Goal: Information Seeking & Learning: Learn about a topic

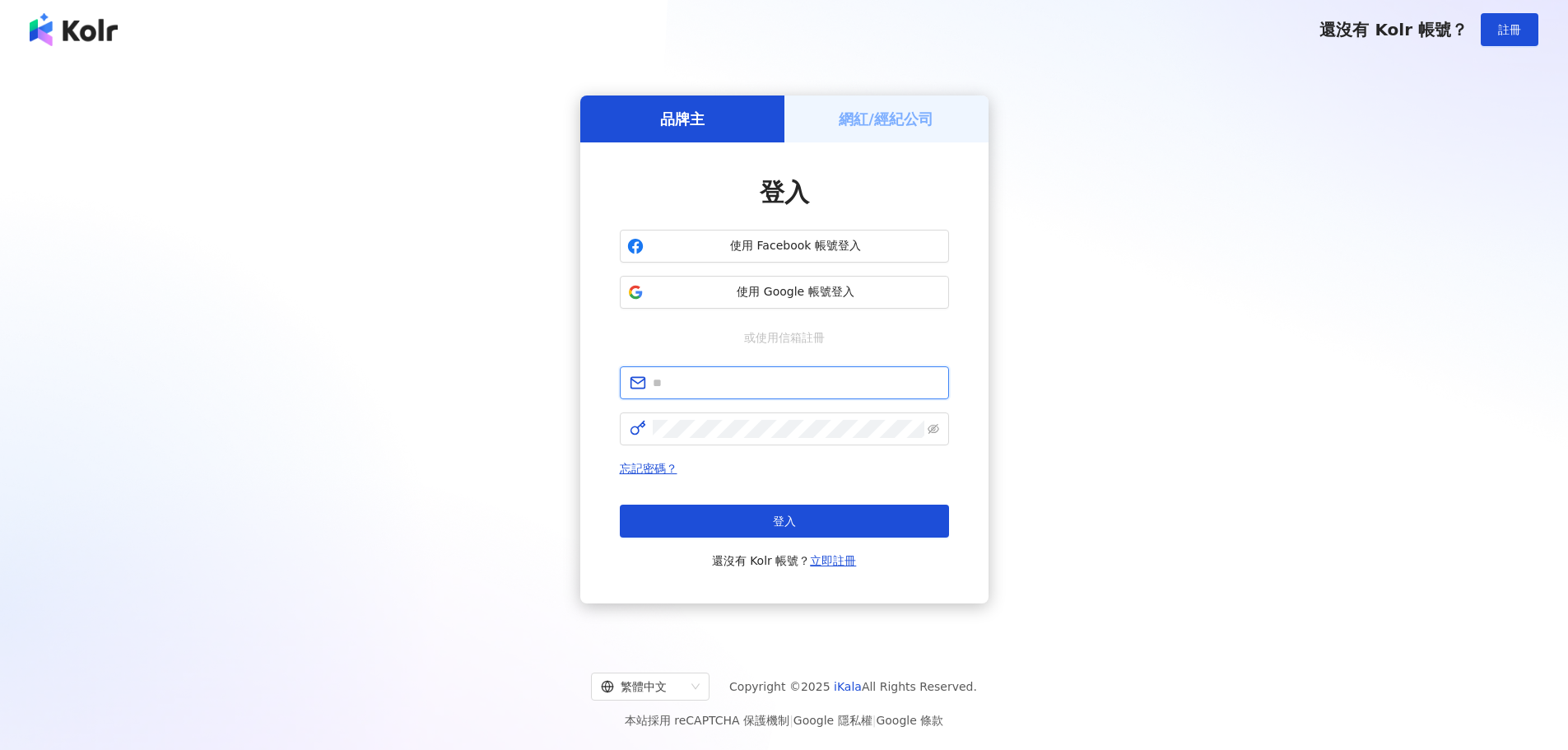
click at [768, 374] on input "text" at bounding box center [796, 382] width 286 height 18
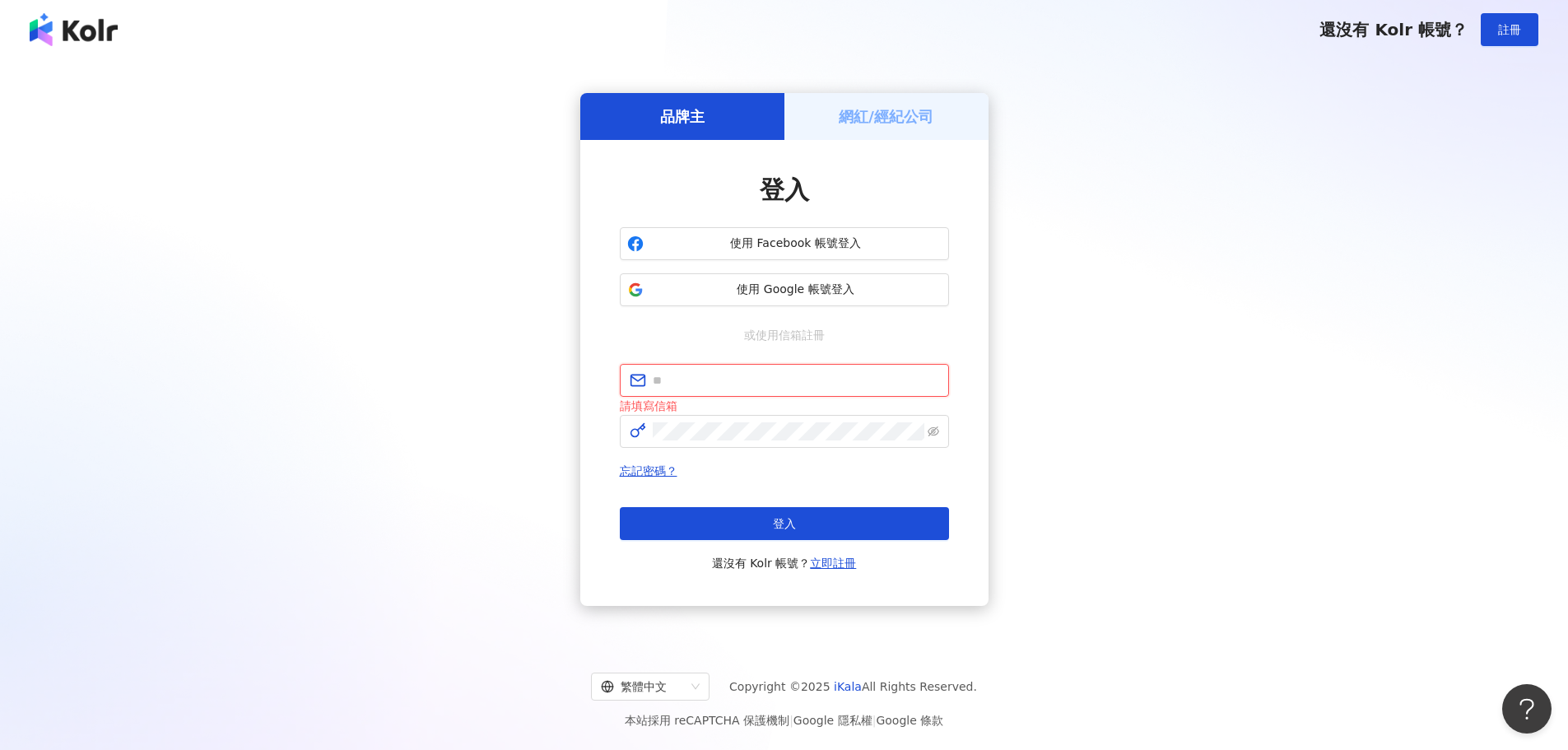
type input "**********"
click at [822, 522] on button "登入" at bounding box center [784, 523] width 330 height 33
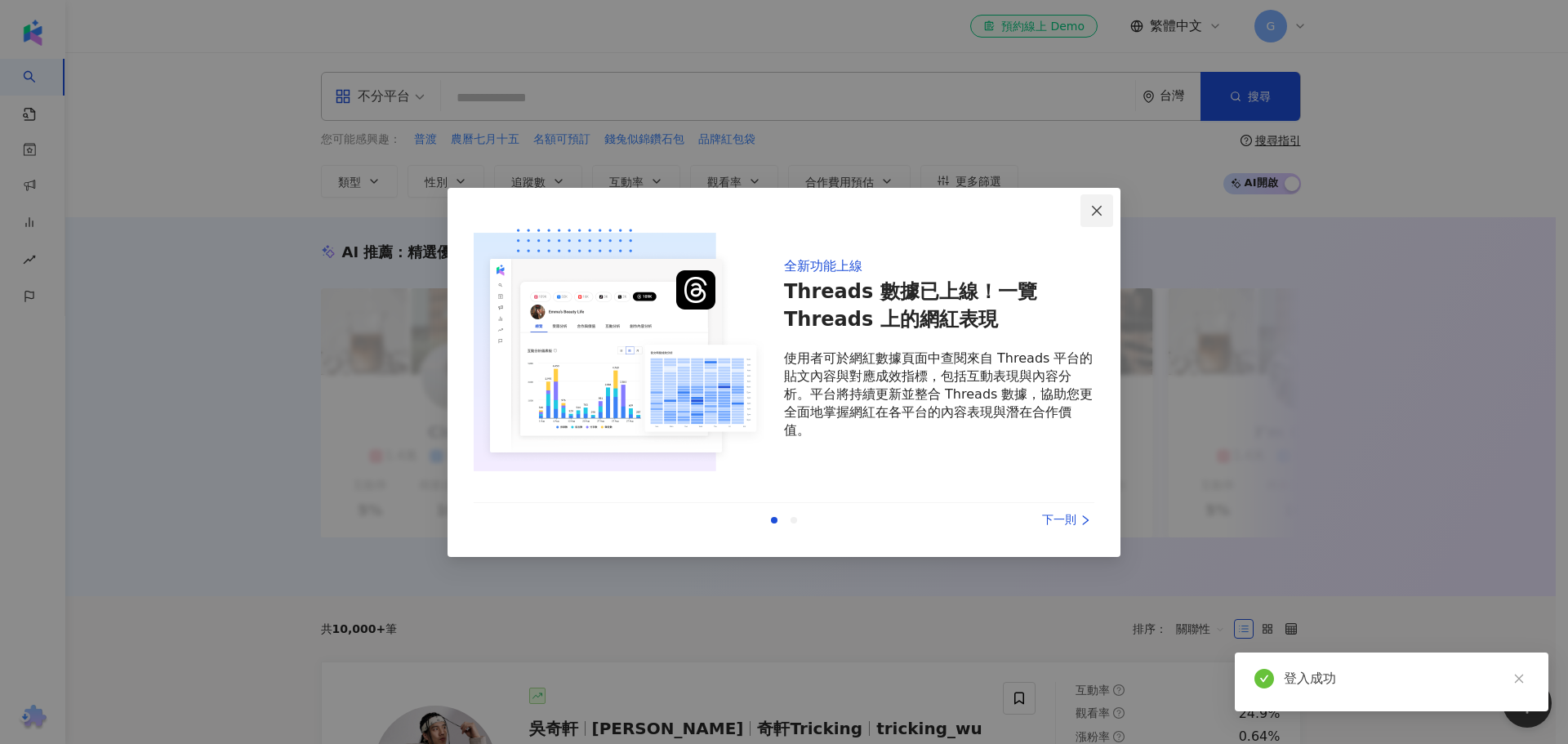
click at [1101, 218] on button "Close" at bounding box center [1097, 210] width 33 height 33
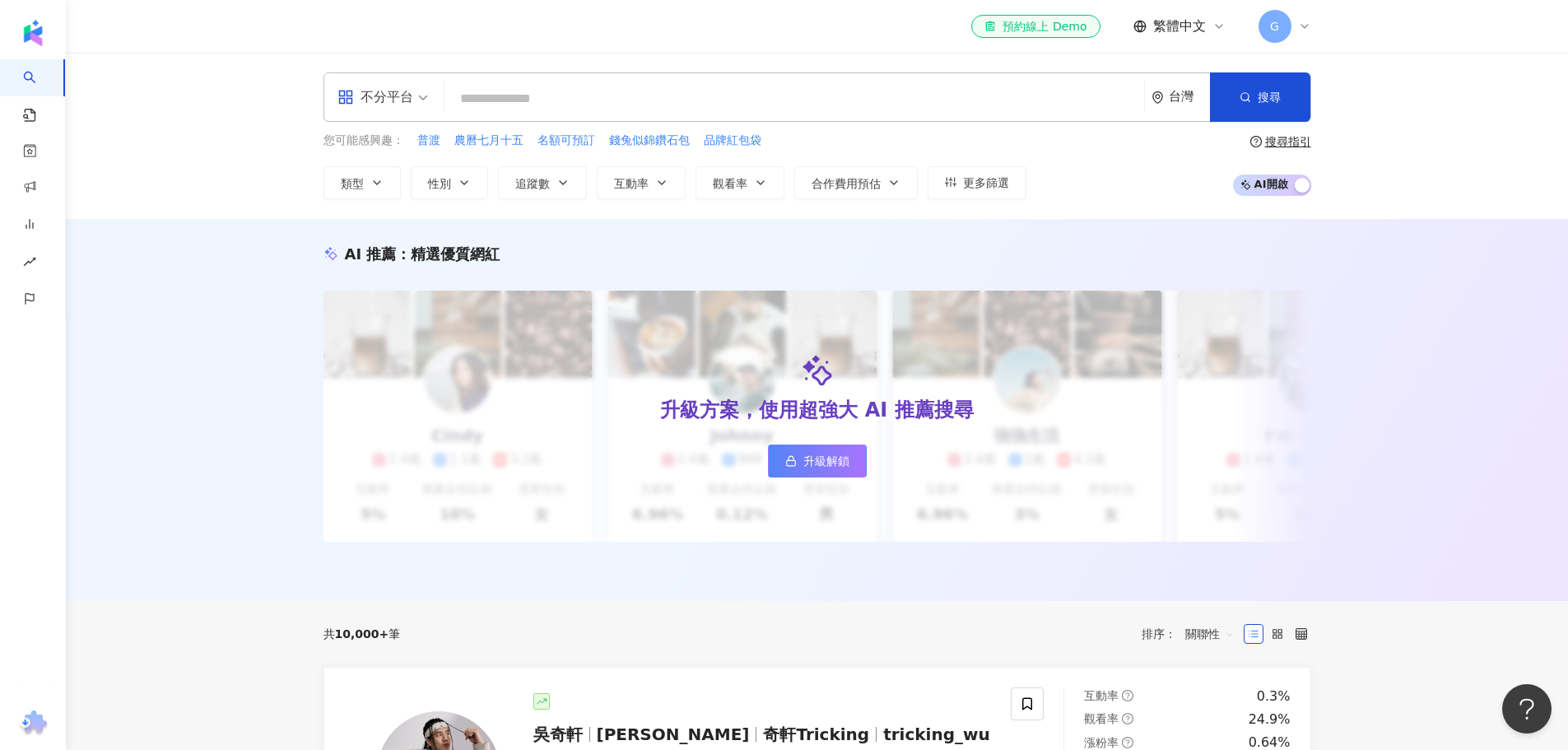
click at [712, 110] on input "search" at bounding box center [794, 99] width 687 height 31
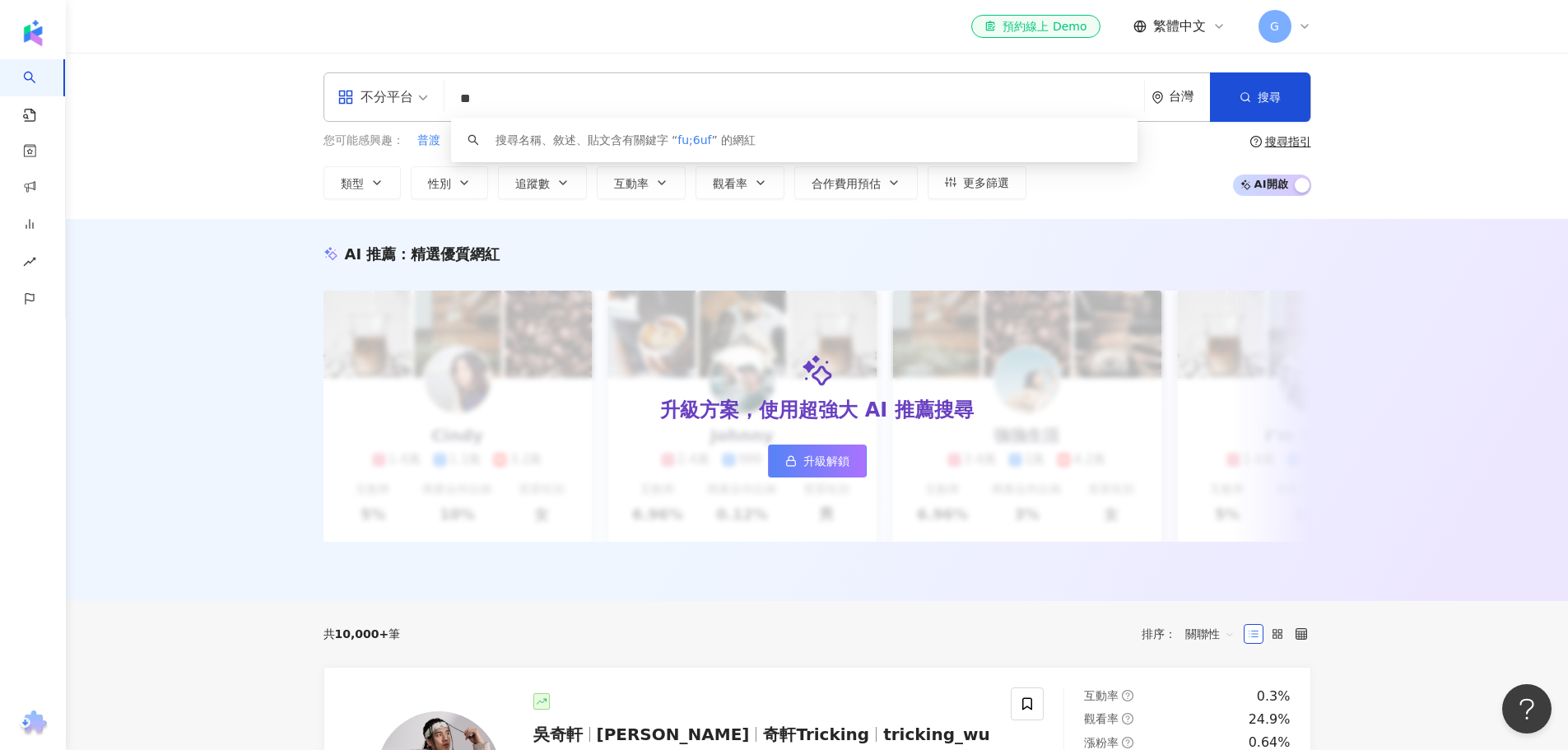
type input "*"
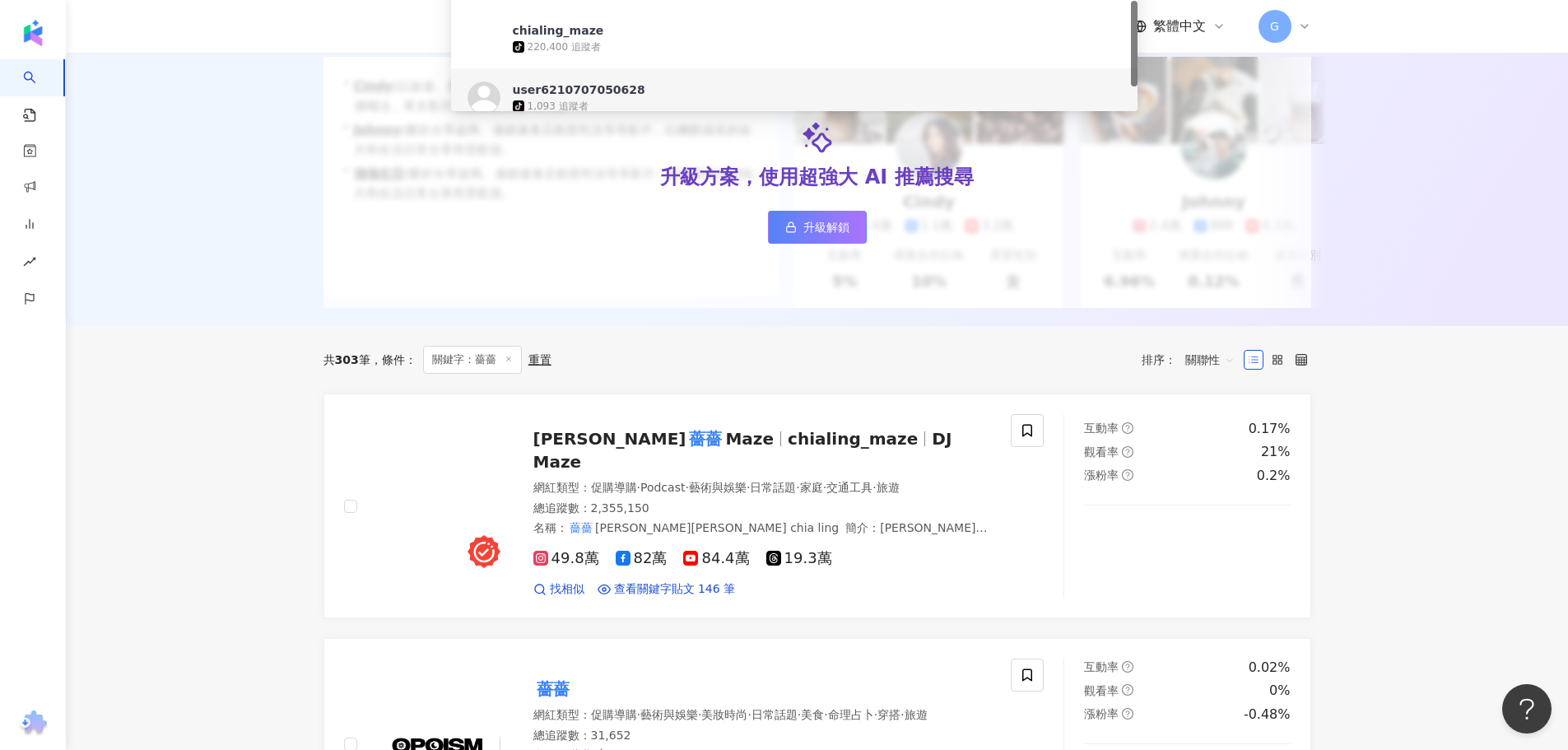
scroll to position [330, 0]
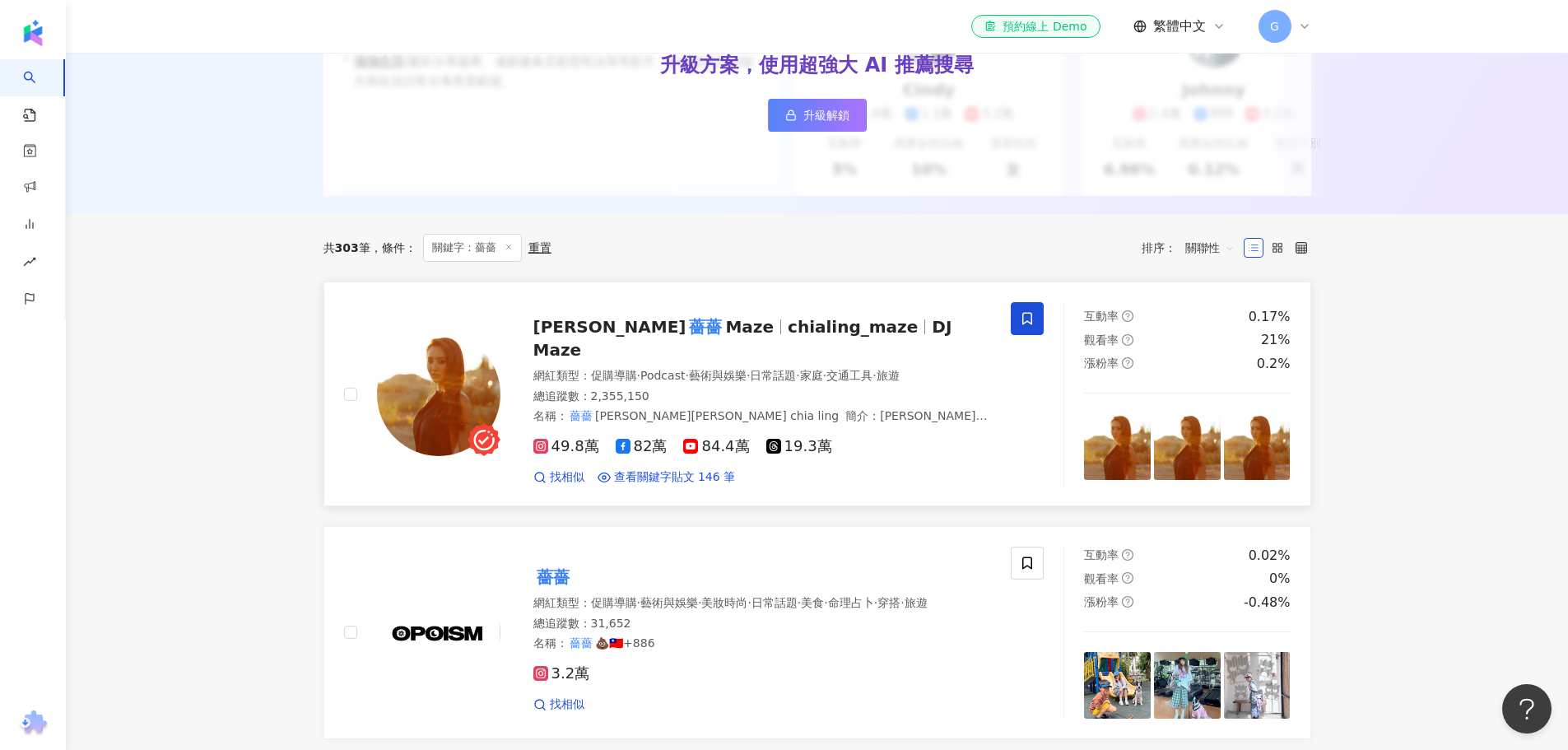
click at [1036, 330] on span at bounding box center [1027, 318] width 33 height 33
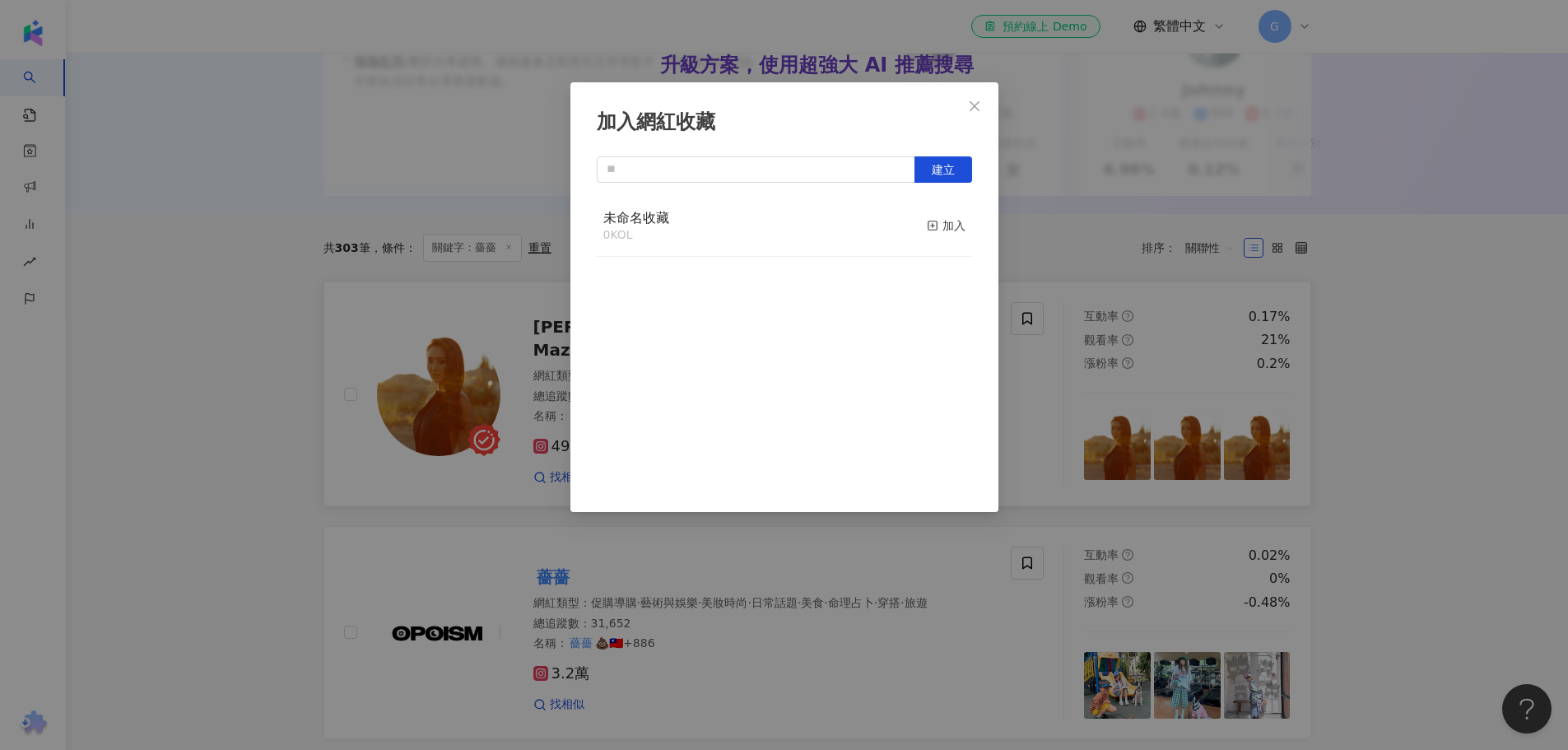
click at [781, 226] on div "未命名收藏 0 KOL 加入" at bounding box center [784, 226] width 375 height 61
click at [664, 221] on span "未命名收藏" at bounding box center [636, 218] width 66 height 16
click at [934, 228] on div "加入" at bounding box center [945, 225] width 39 height 18
click at [979, 102] on icon "close" at bounding box center [974, 106] width 13 height 13
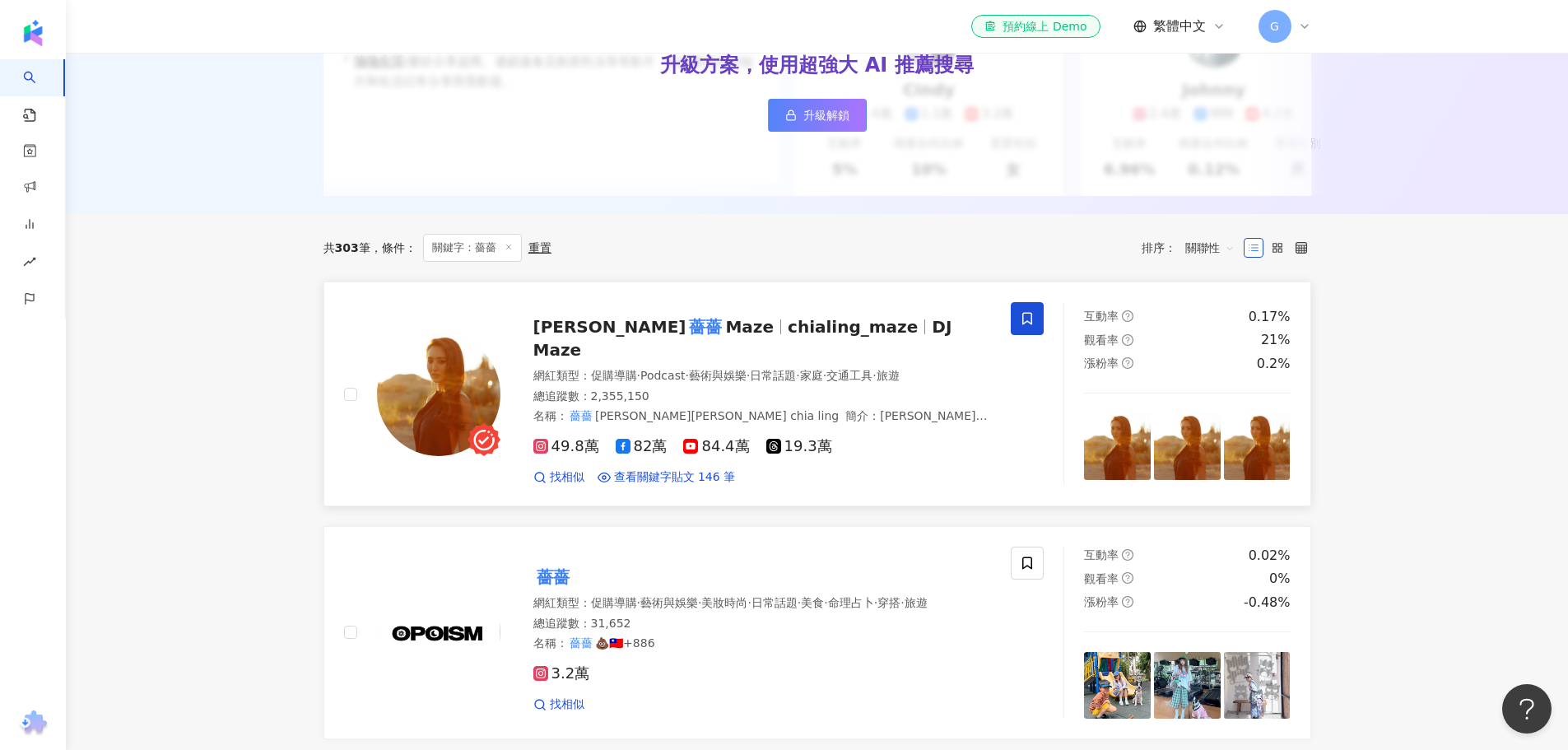
scroll to position [0, 0]
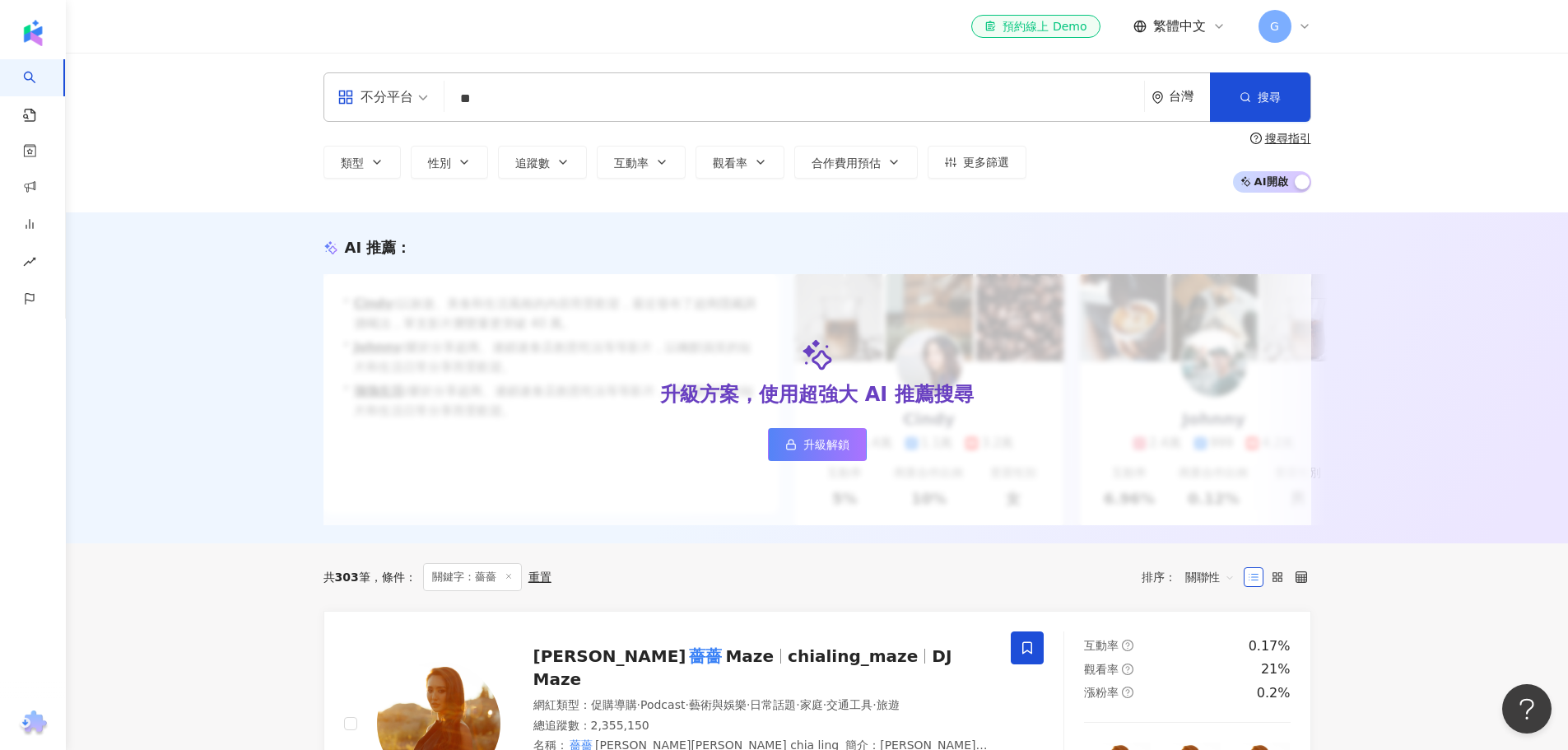
click at [567, 93] on input "**" at bounding box center [794, 99] width 687 height 31
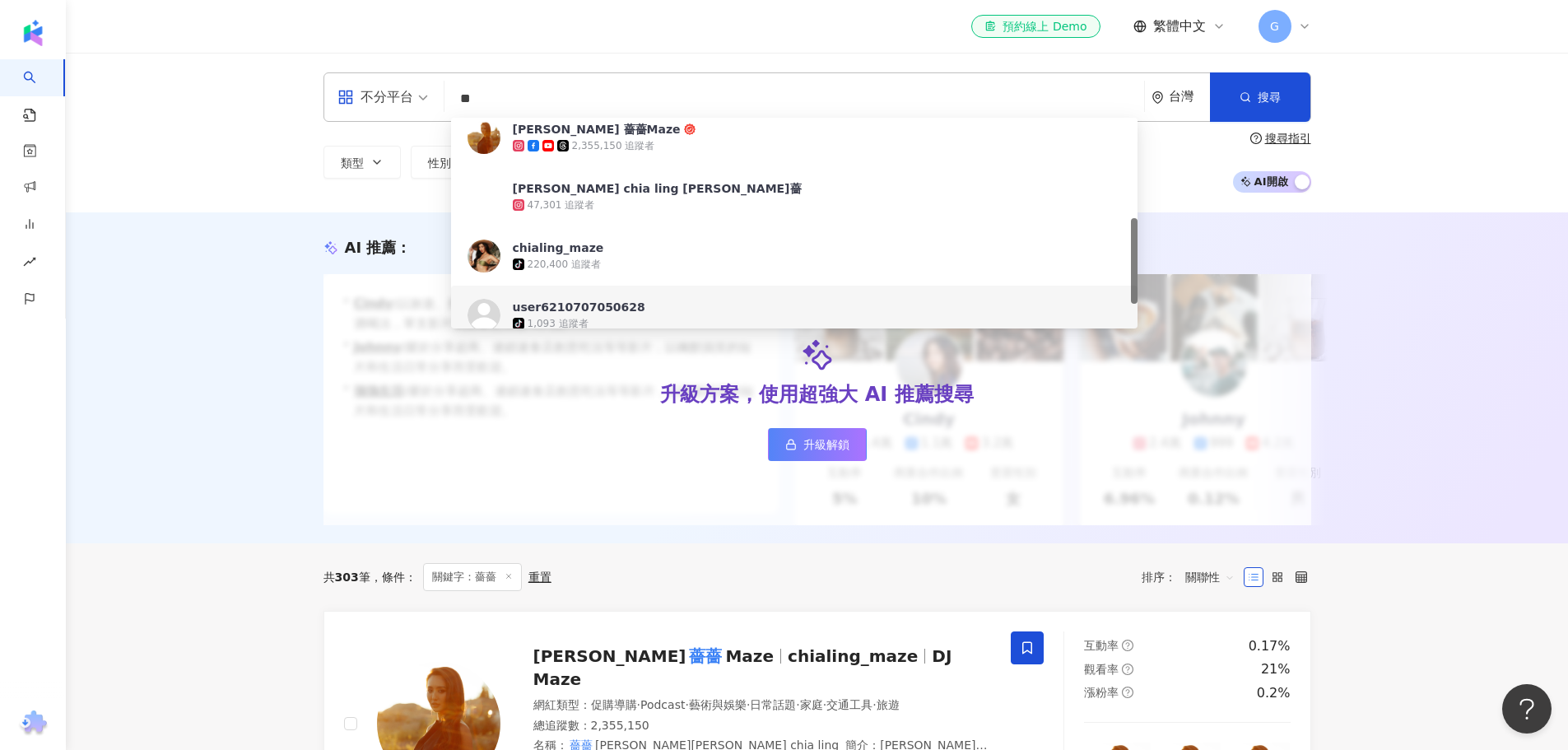
type input "*"
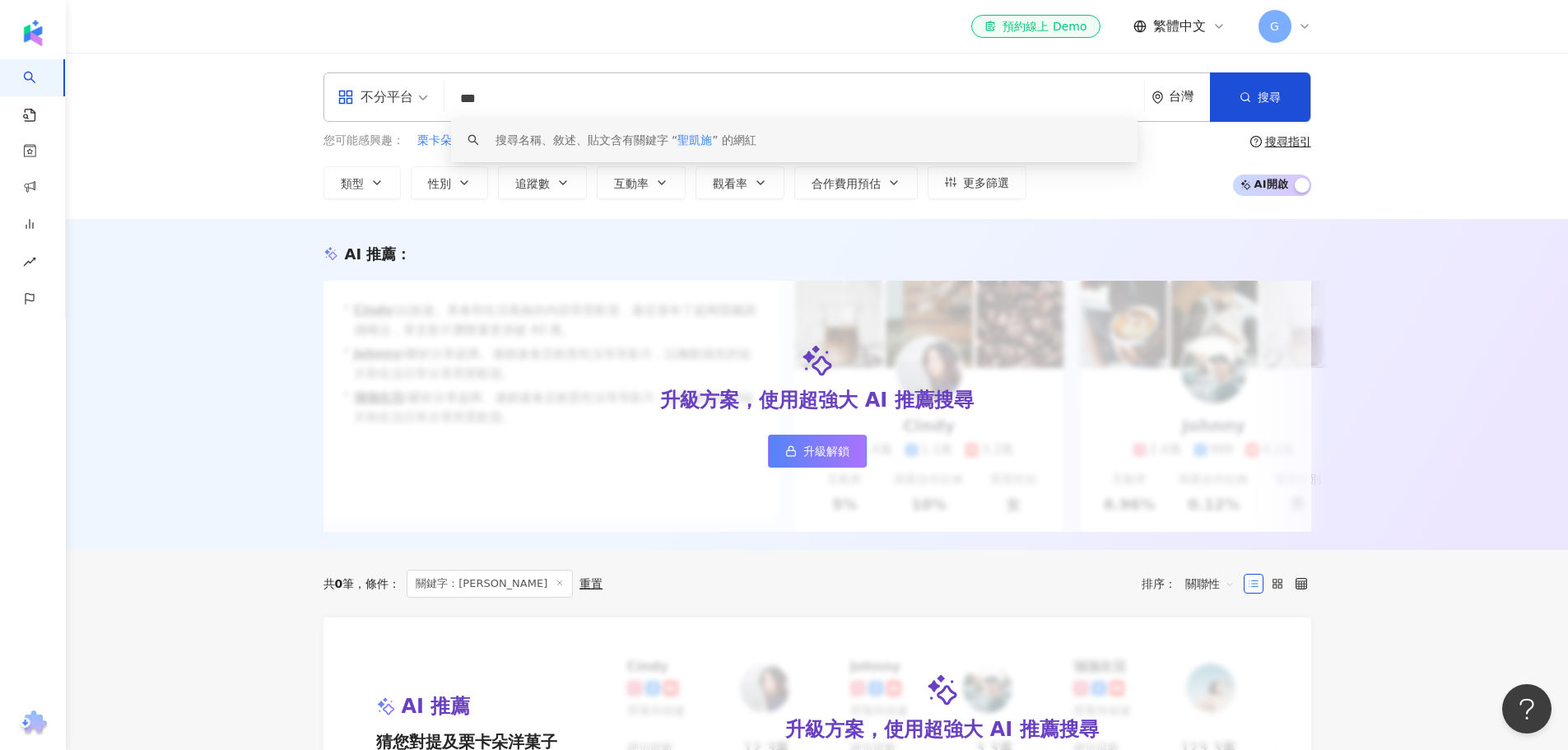
click at [585, 102] on input "***" at bounding box center [794, 99] width 687 height 31
type input "***"
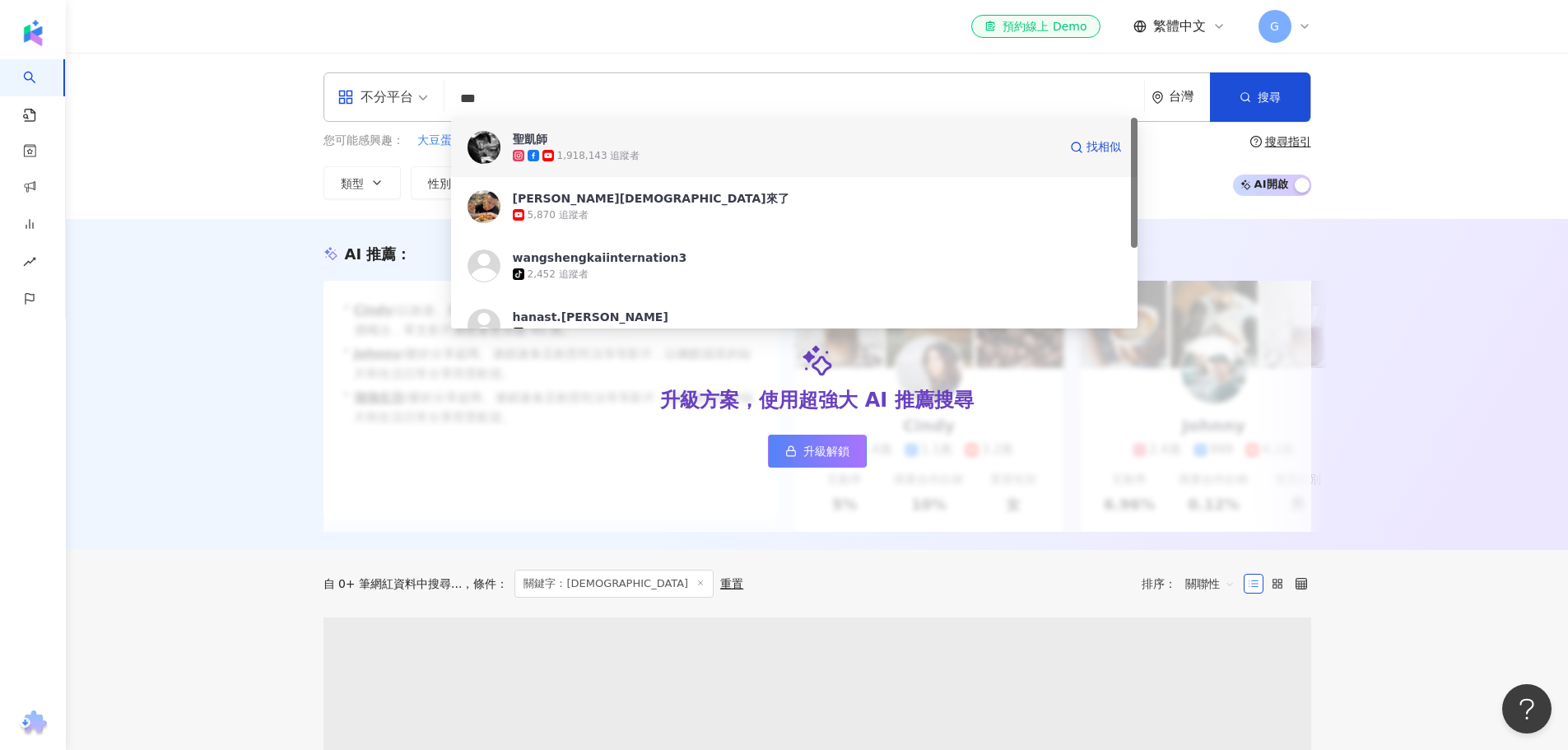
click at [677, 151] on div "1,918,143 追蹤者" at bounding box center [785, 155] width 545 height 16
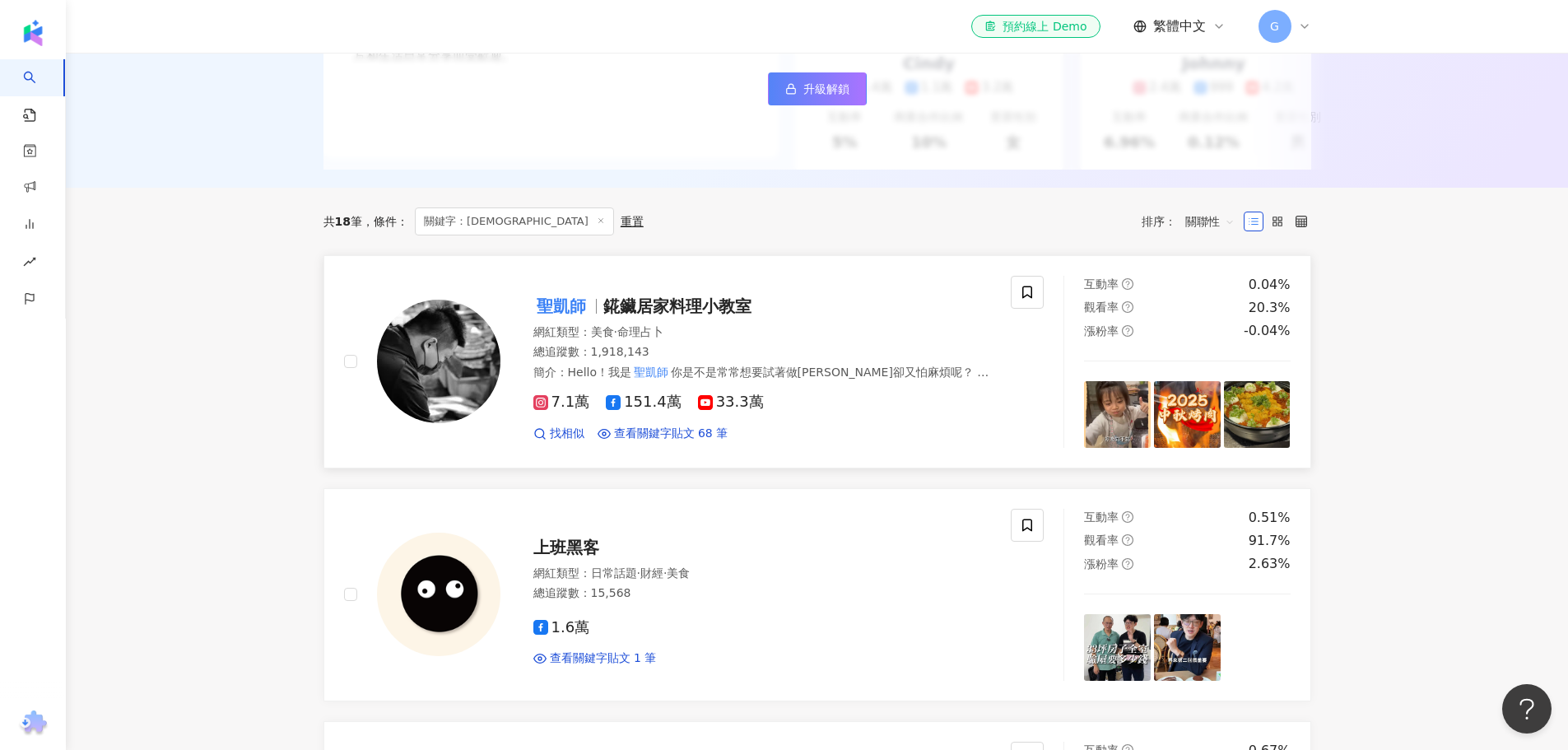
scroll to position [412, 0]
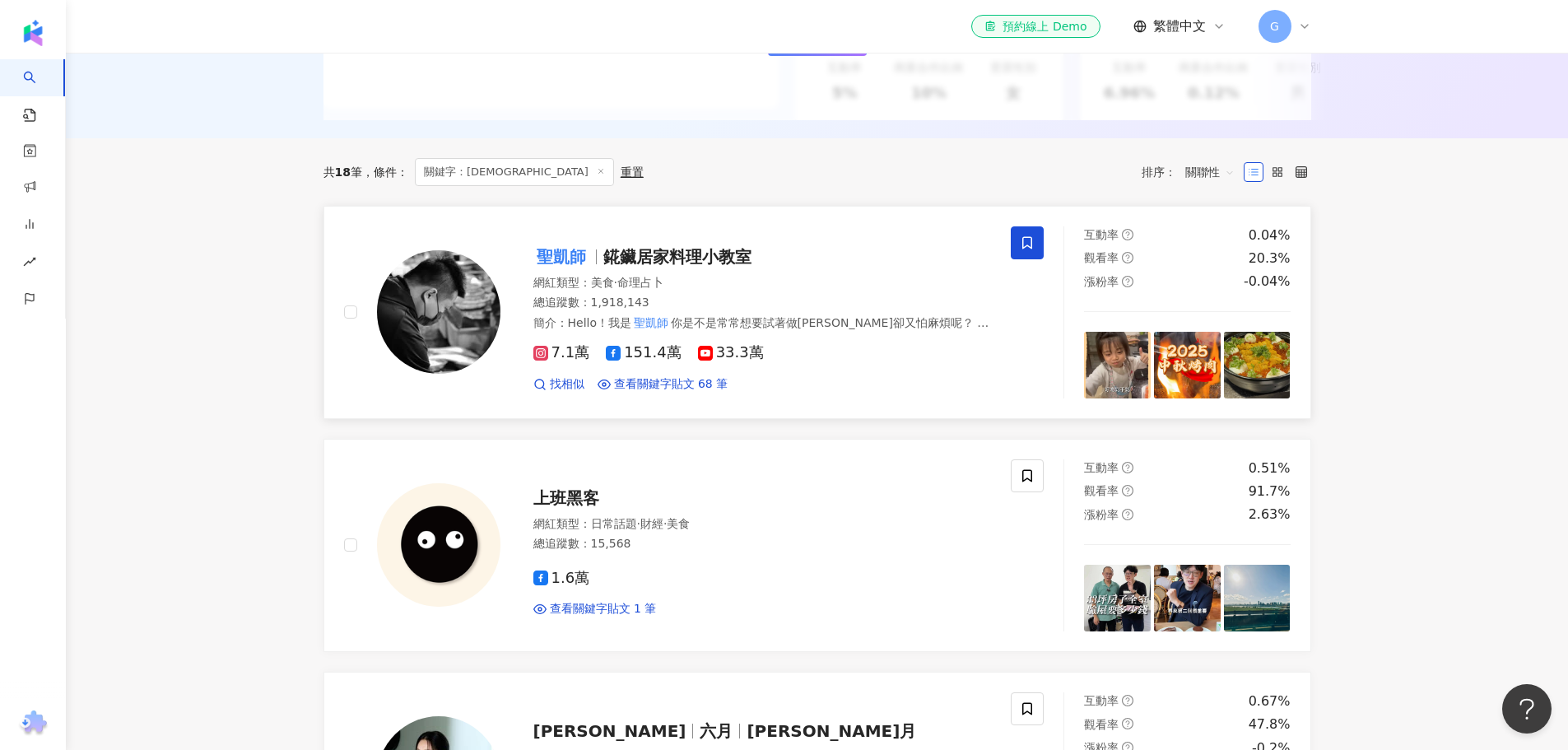
click at [1021, 242] on span at bounding box center [1027, 243] width 33 height 33
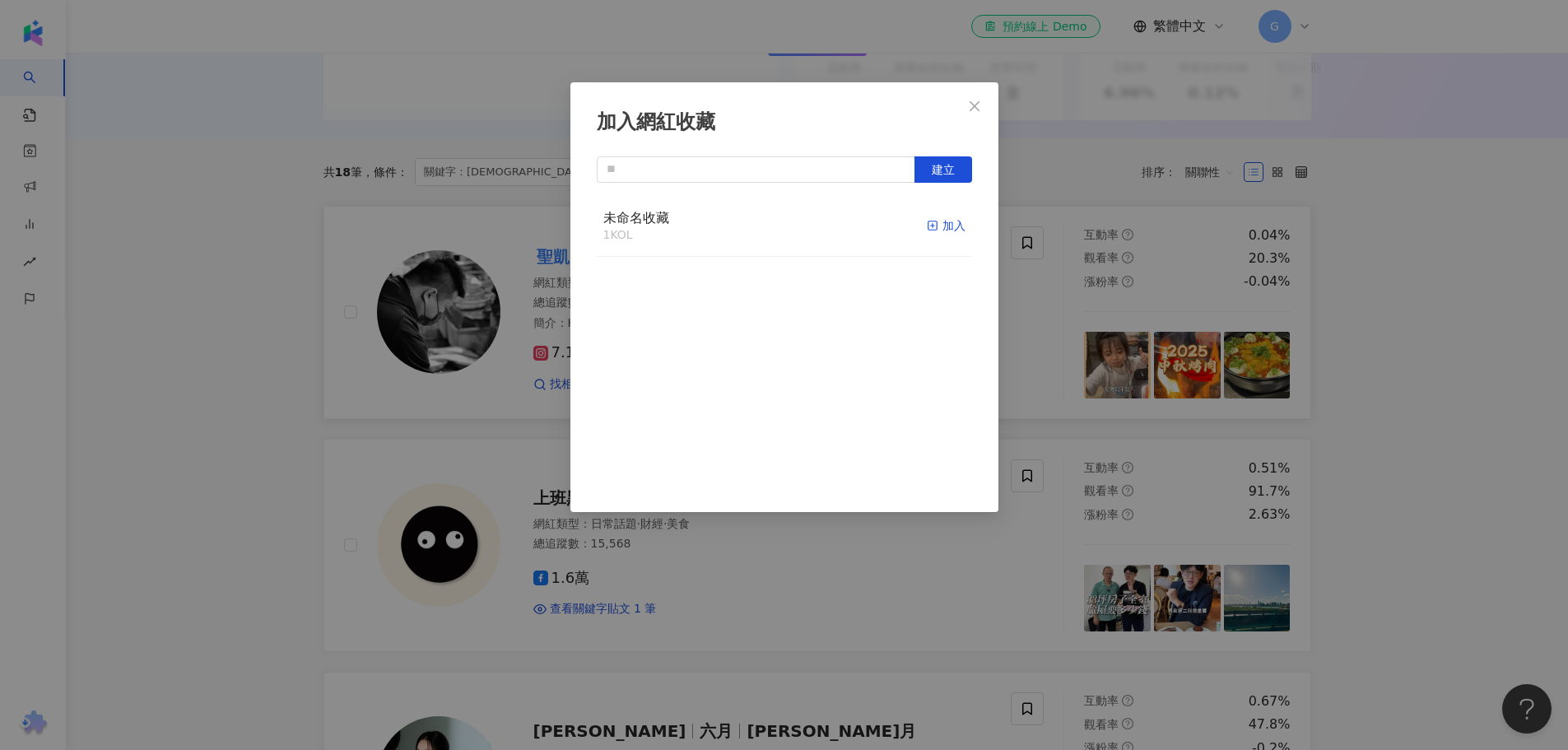
click at [936, 223] on div "加入" at bounding box center [945, 225] width 39 height 18
click at [978, 106] on icon "close" at bounding box center [974, 106] width 13 height 13
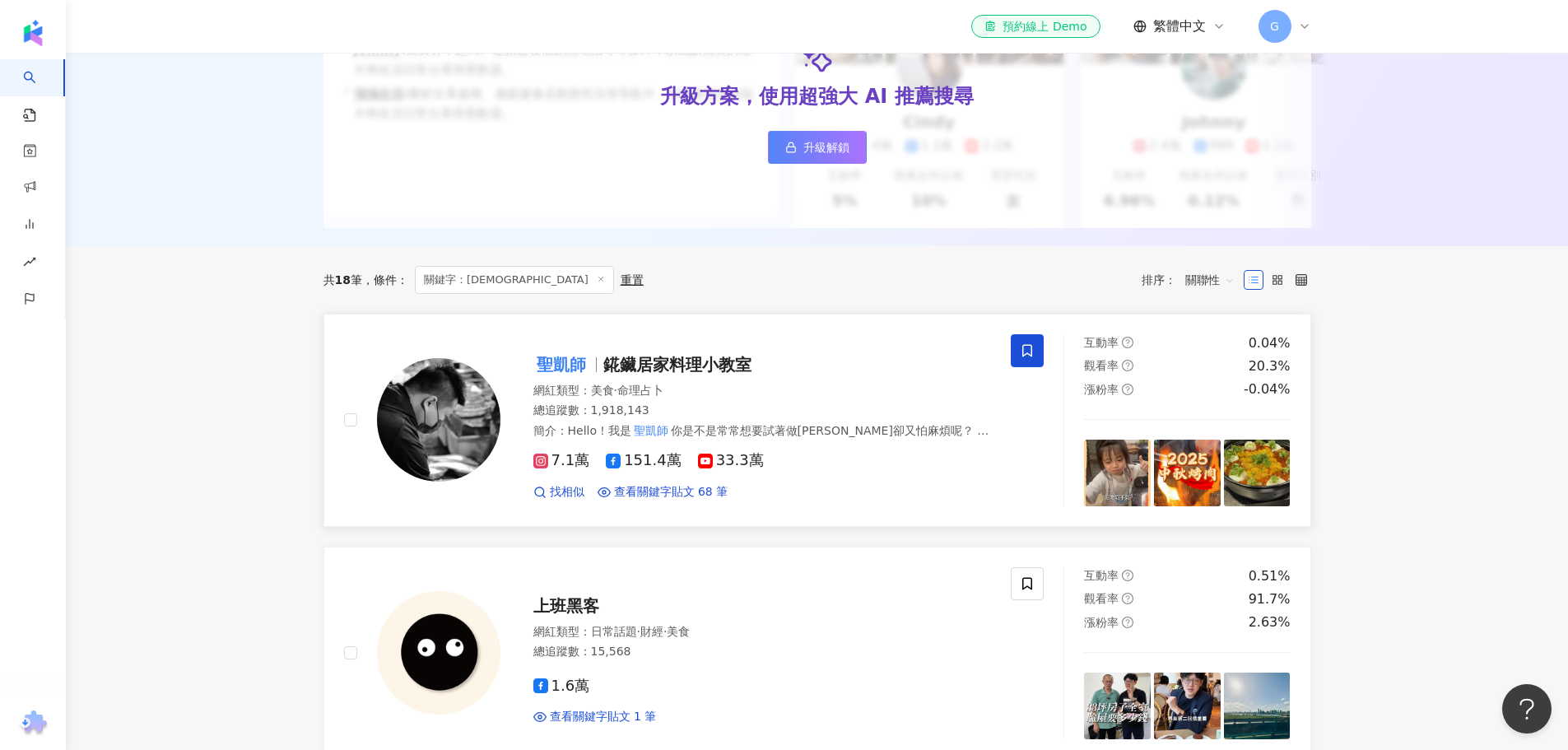
scroll to position [0, 0]
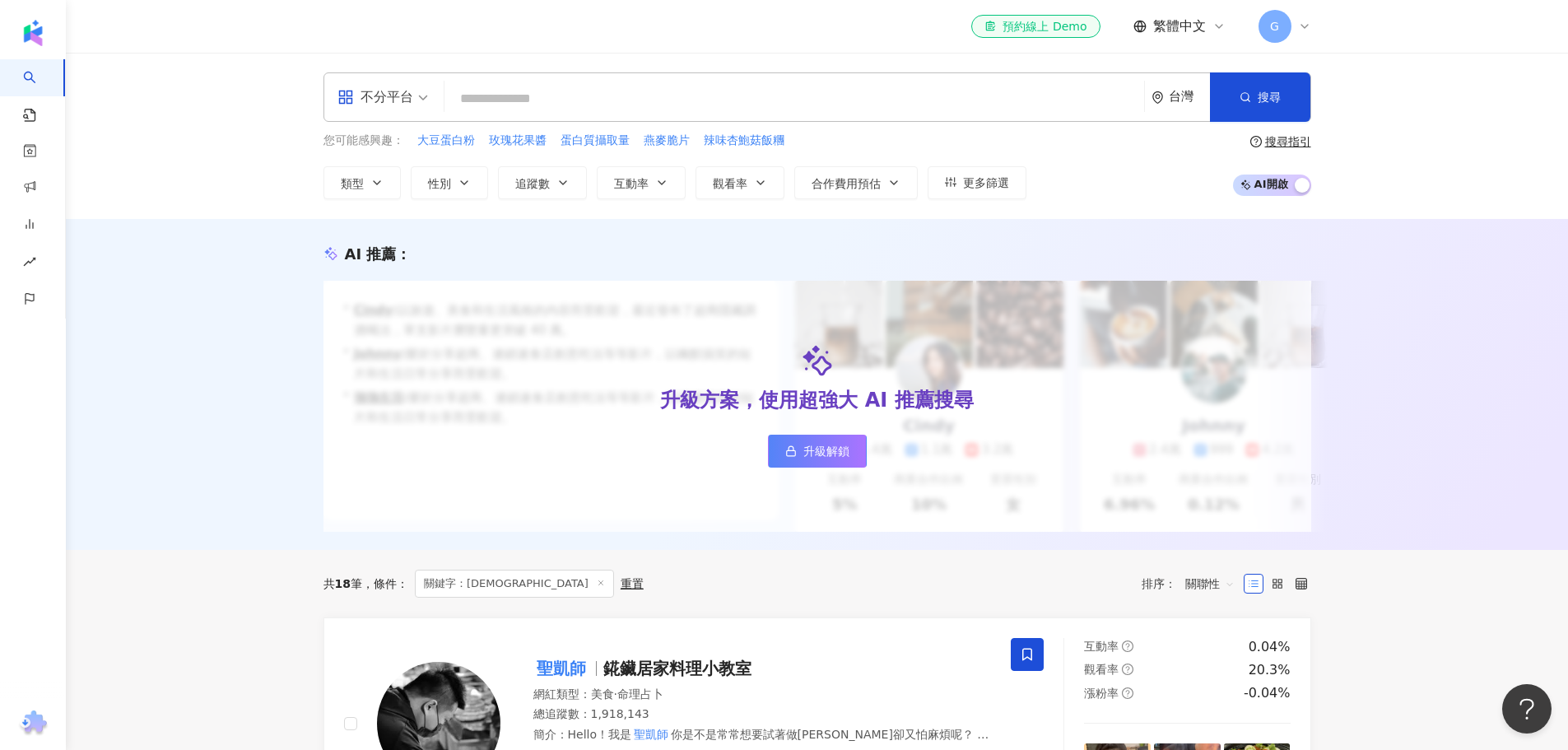
click at [666, 94] on input "search" at bounding box center [794, 99] width 687 height 31
click at [970, 115] on div "不分平台 台灣 搜尋 2e934e9b-b5b7-4ff8-9d19-5e31d15b9eff 聖凱師 1,918,143 追蹤者 聖凱師來了 5,870 追…" at bounding box center [817, 97] width 988 height 49
click at [958, 97] on input "search" at bounding box center [794, 99] width 687 height 31
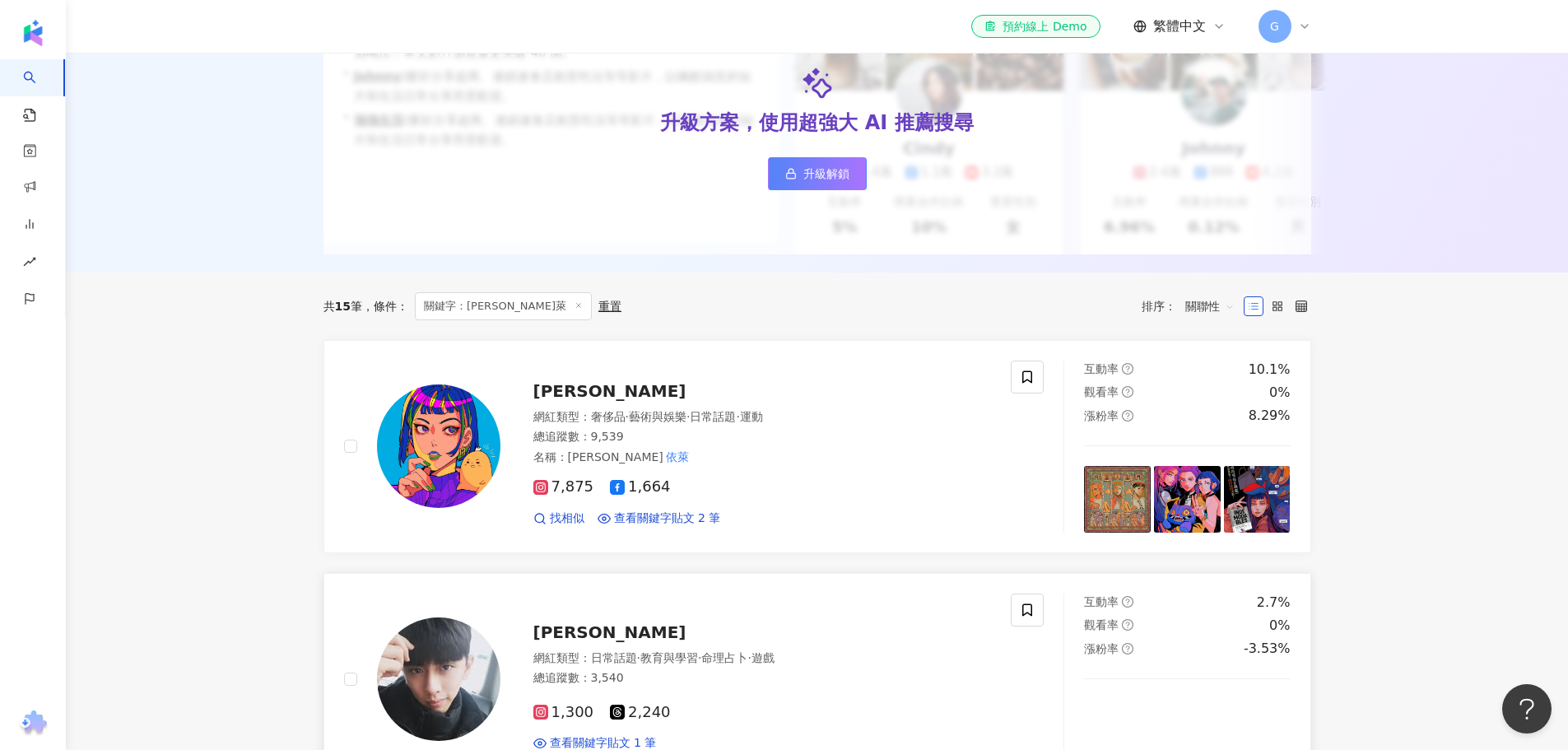
scroll to position [494, 0]
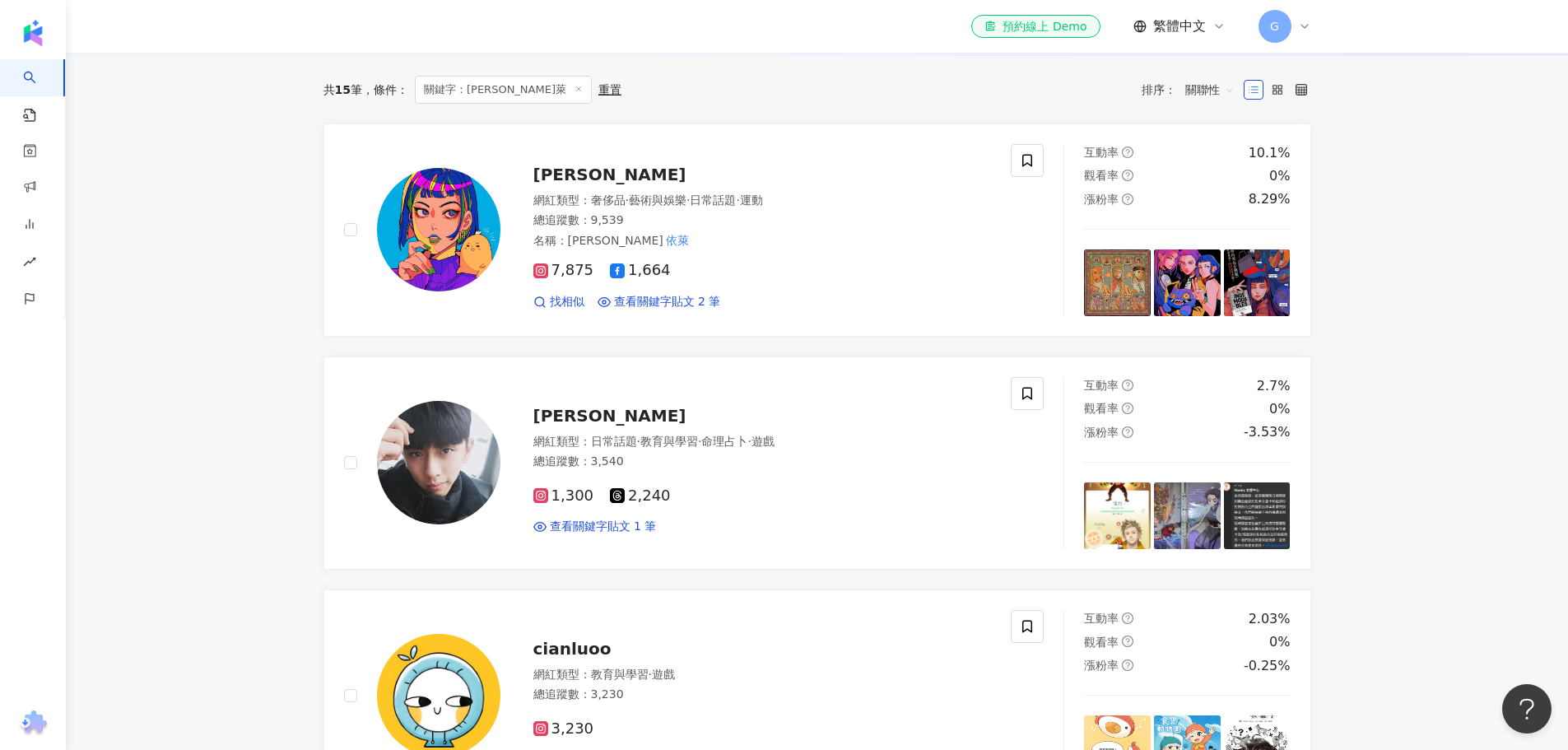
click at [1483, 373] on main "不分平台 依萊 ** 台灣 搜尋 973d4506-4995-4711-9c1b-636db173fecb Eli Lin 依 萊 9,539 追蹤者 柴哥交…" at bounding box center [816, 733] width 1501 height 2349
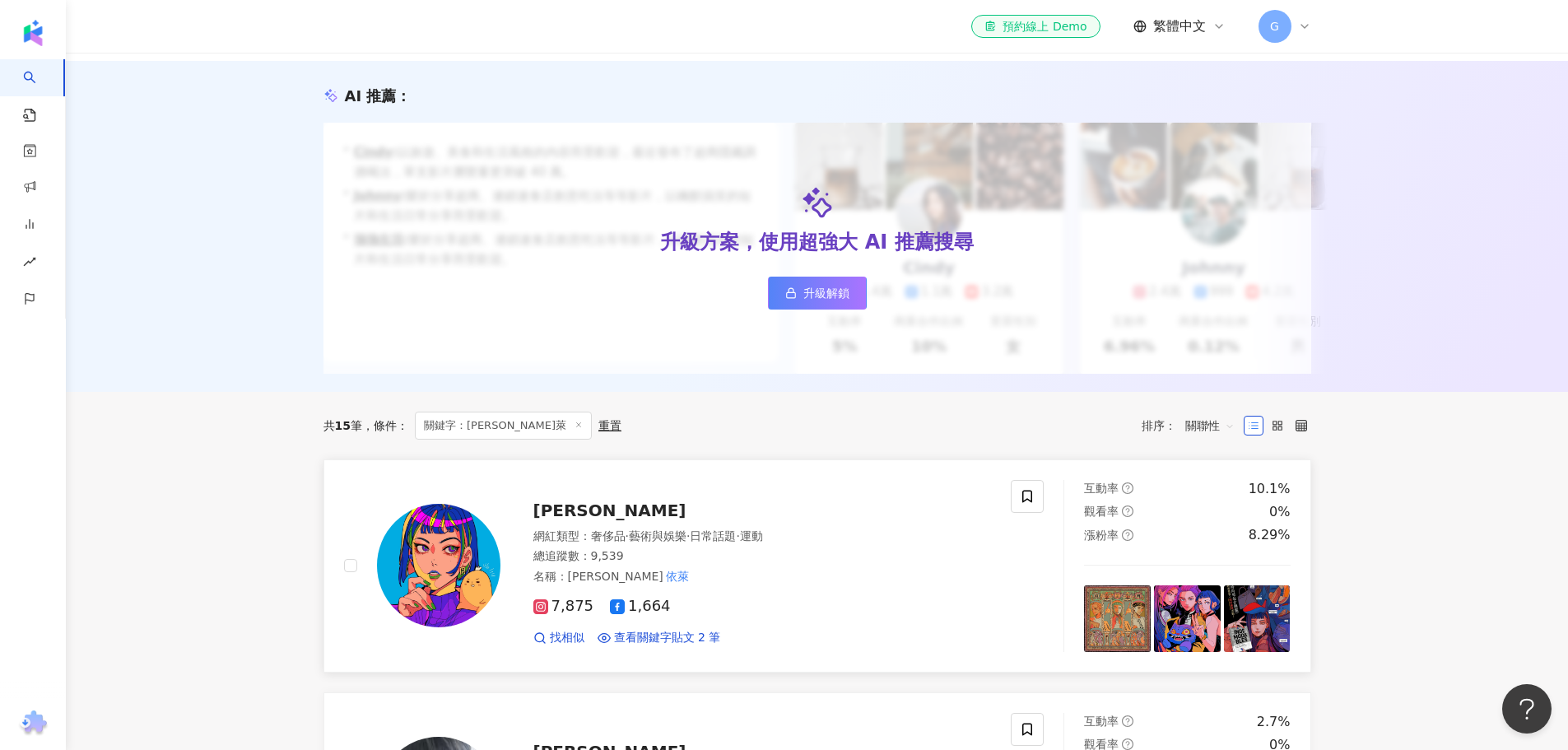
scroll to position [0, 0]
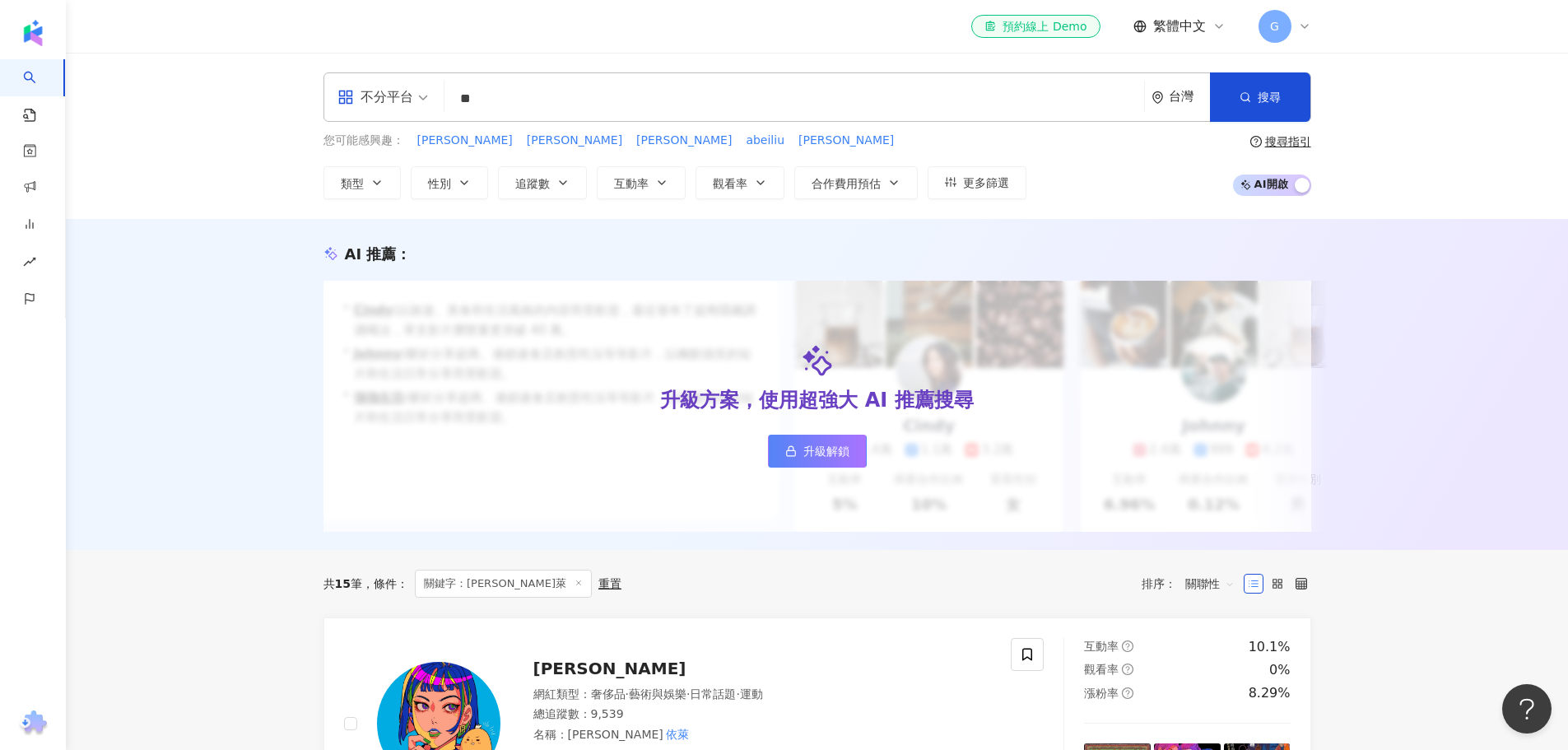
click at [571, 101] on input "**" at bounding box center [794, 99] width 687 height 31
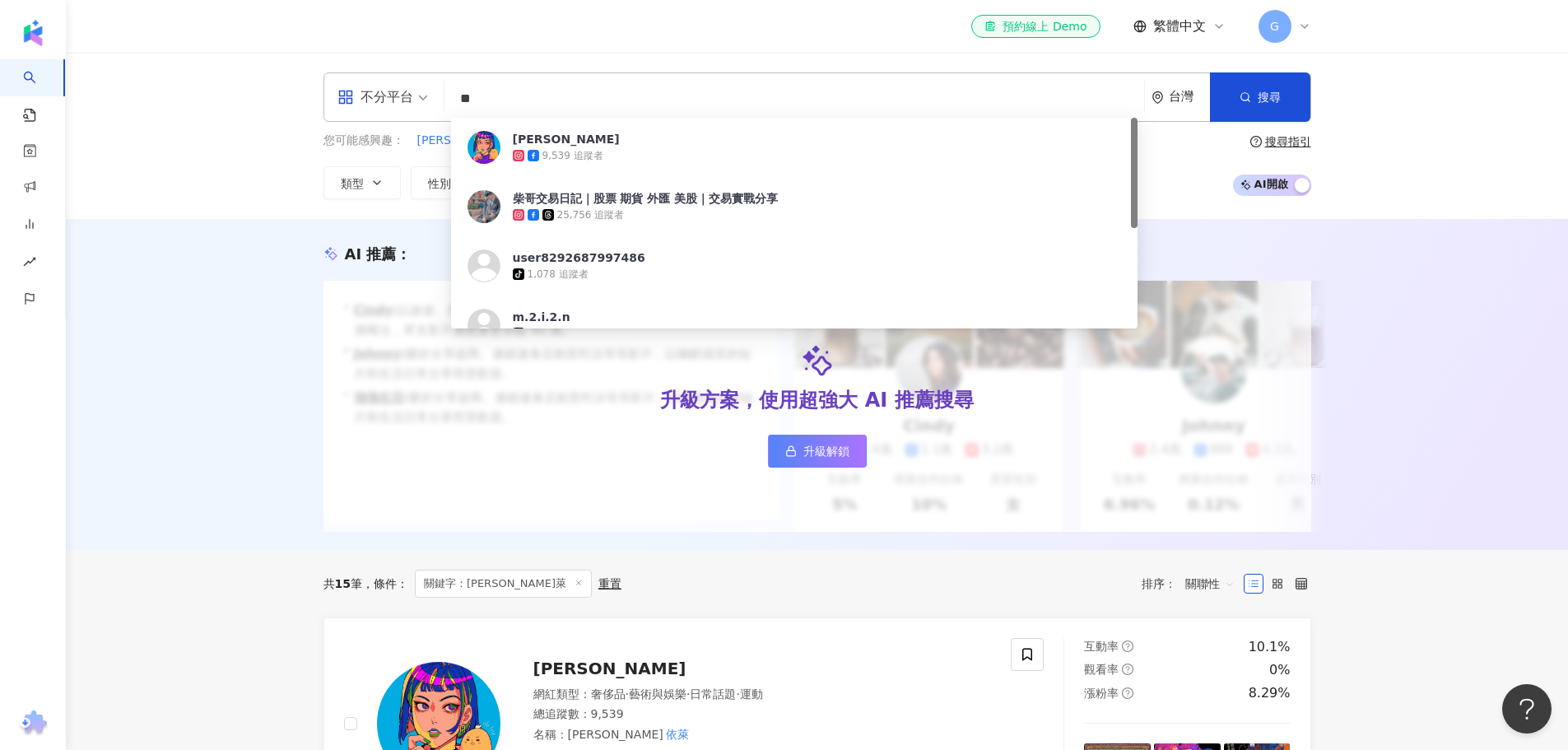
type input "*"
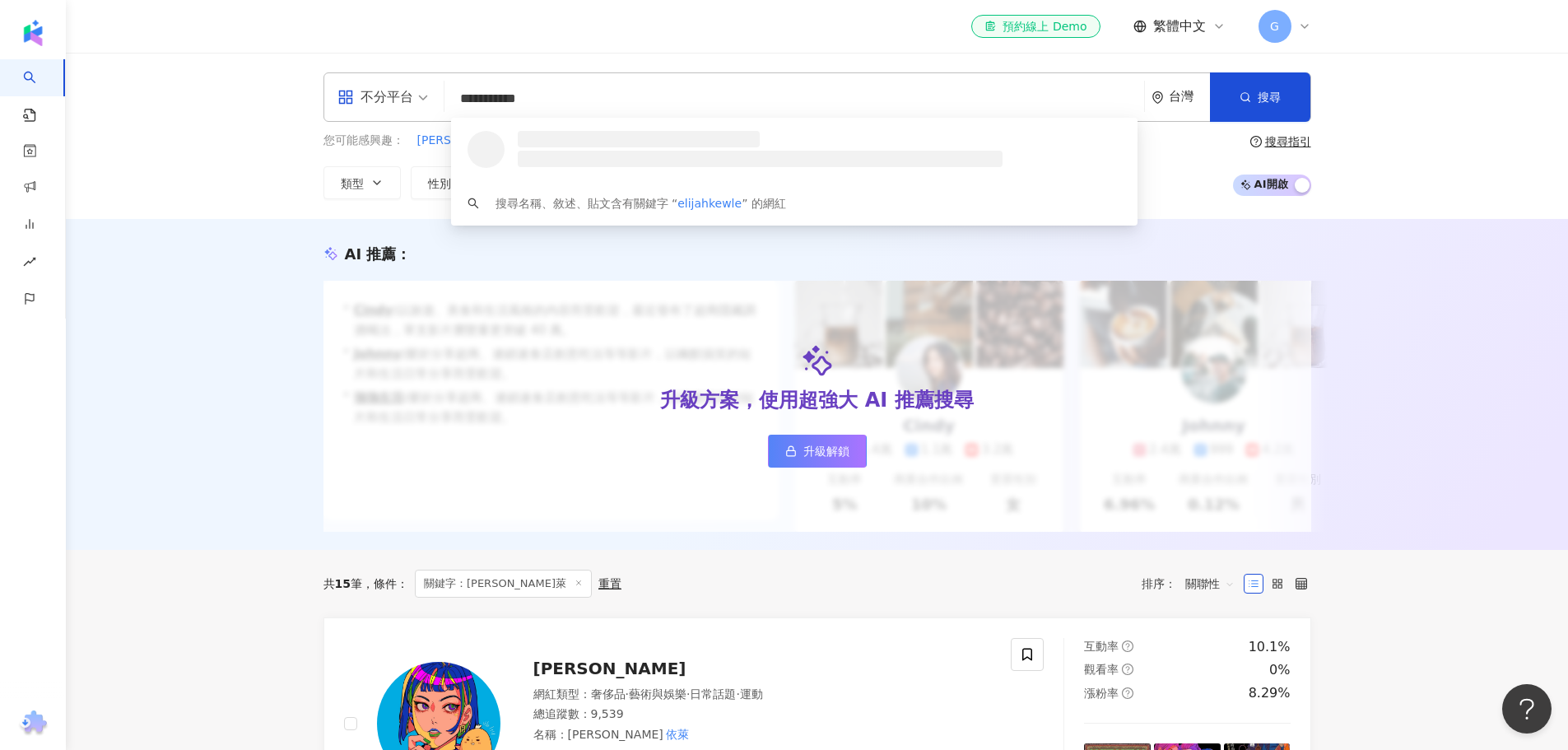
type input "**********"
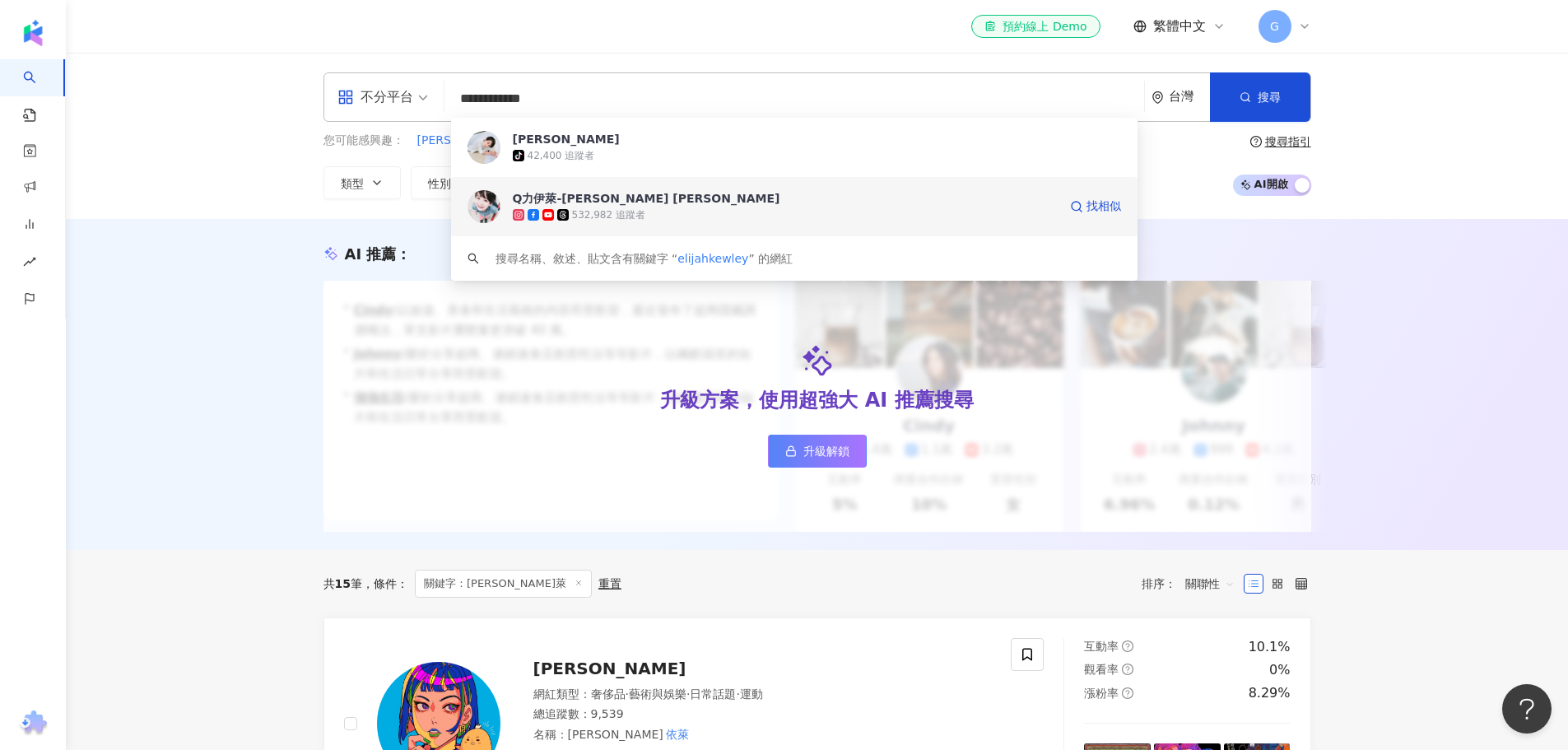
click at [771, 207] on div "532,982 追蹤者" at bounding box center [785, 215] width 545 height 16
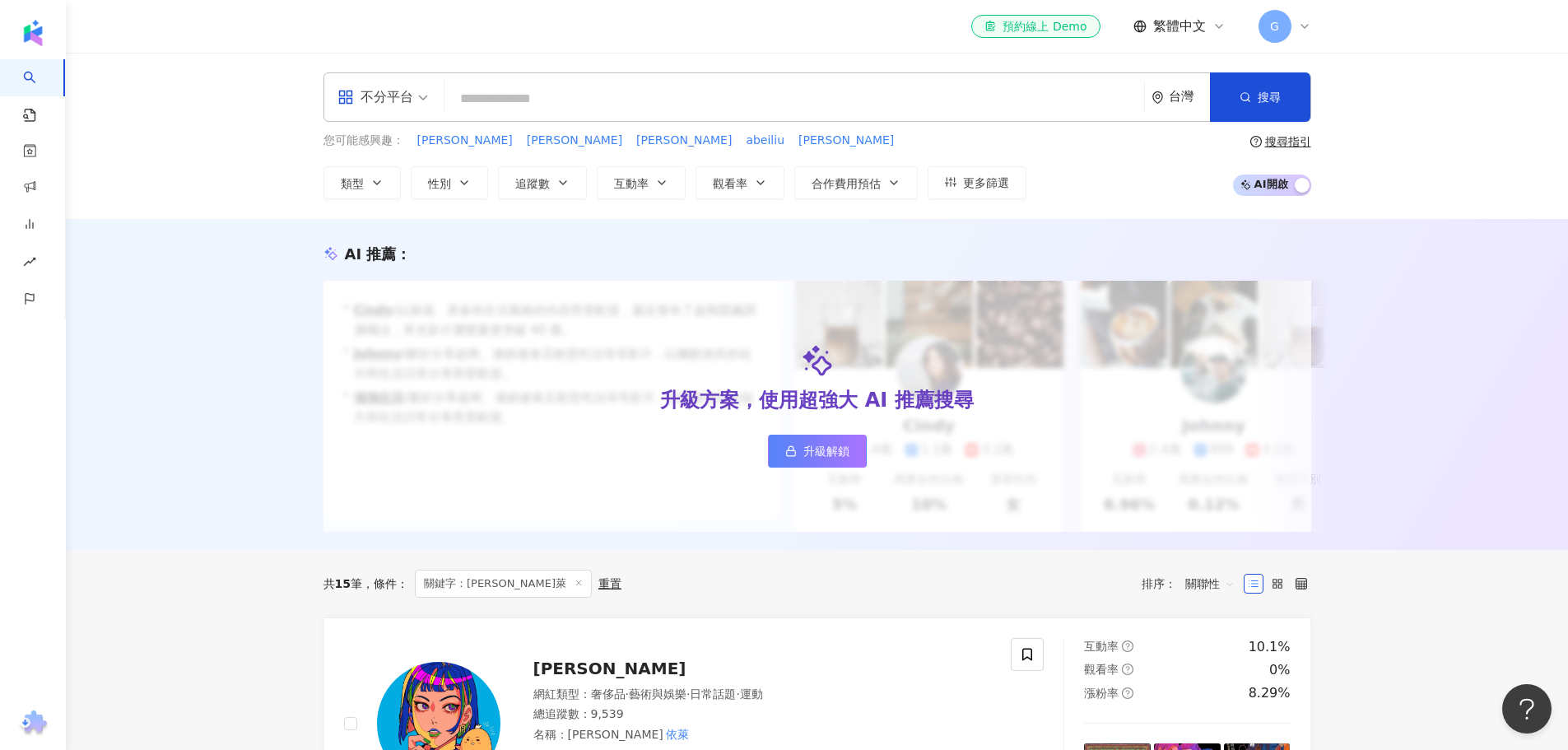
click at [734, 99] on input "search" at bounding box center [794, 99] width 687 height 31
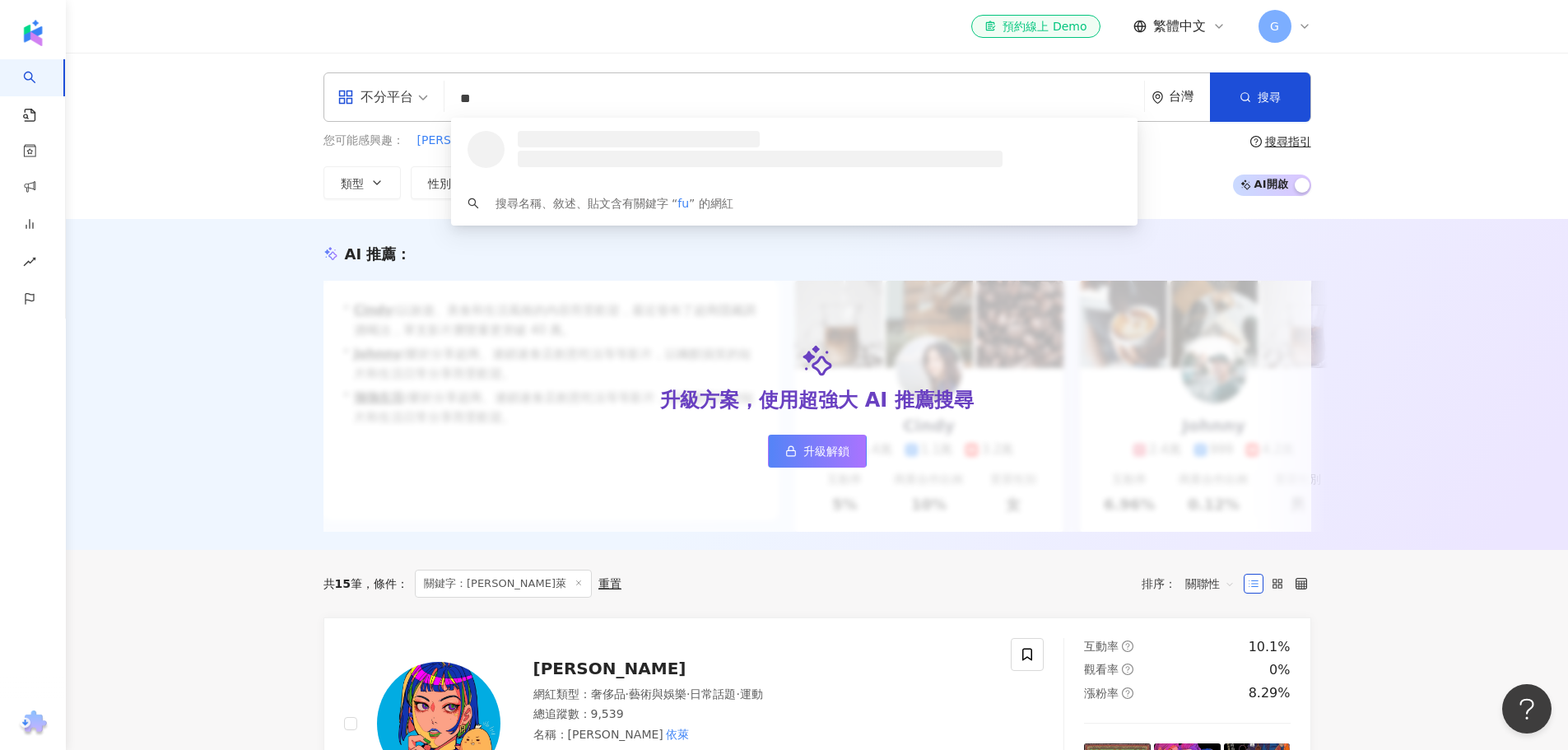
type input "*"
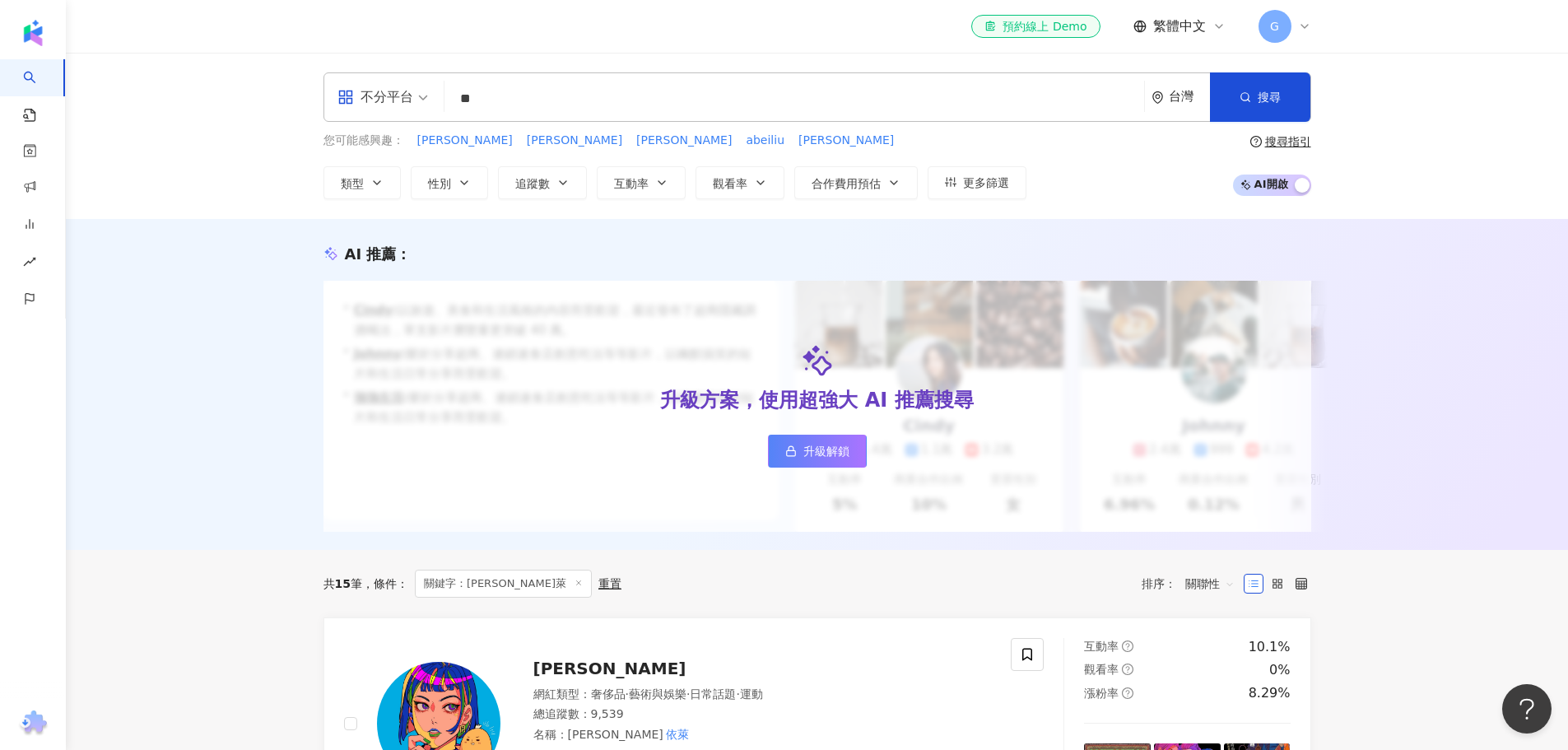
type input "**"
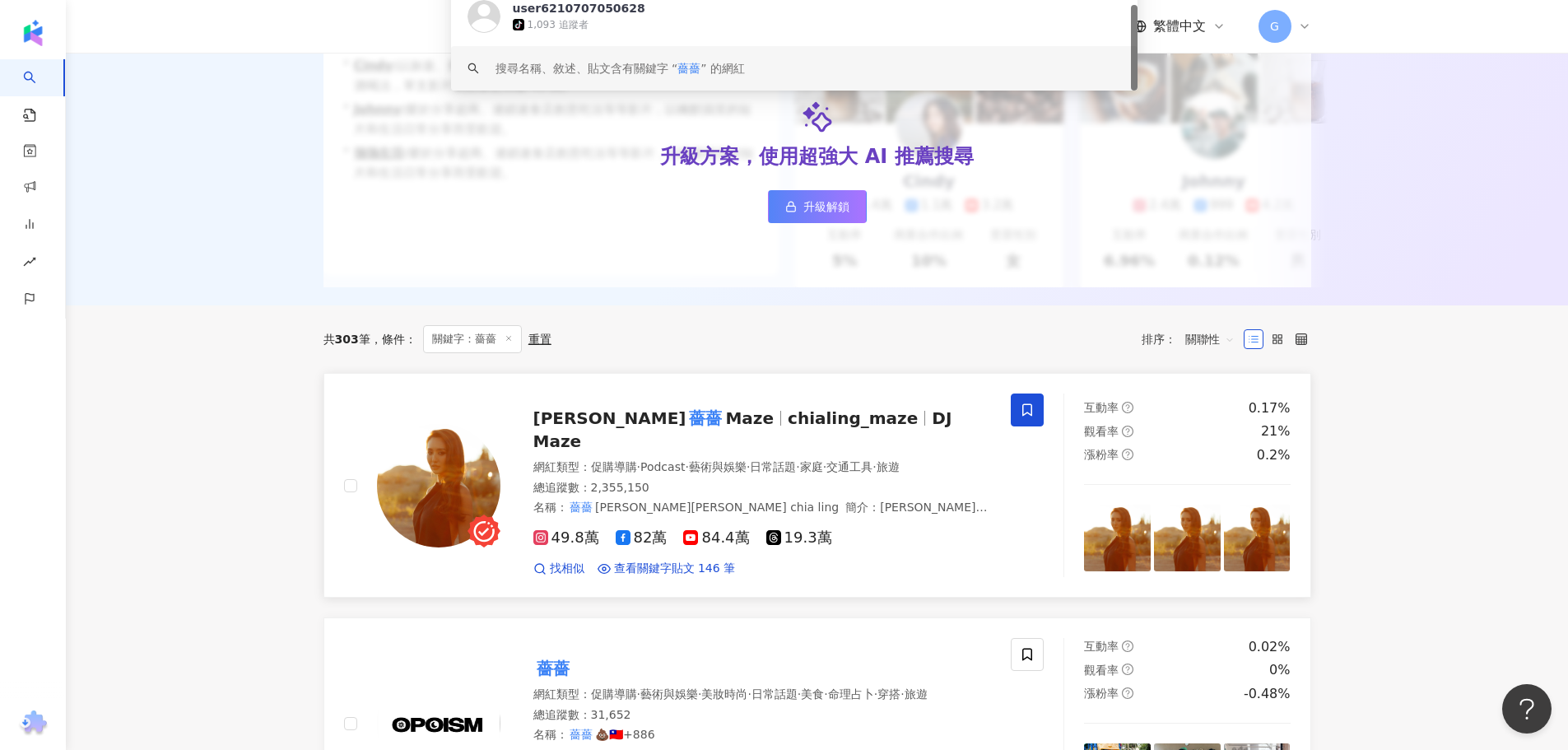
scroll to position [247, 0]
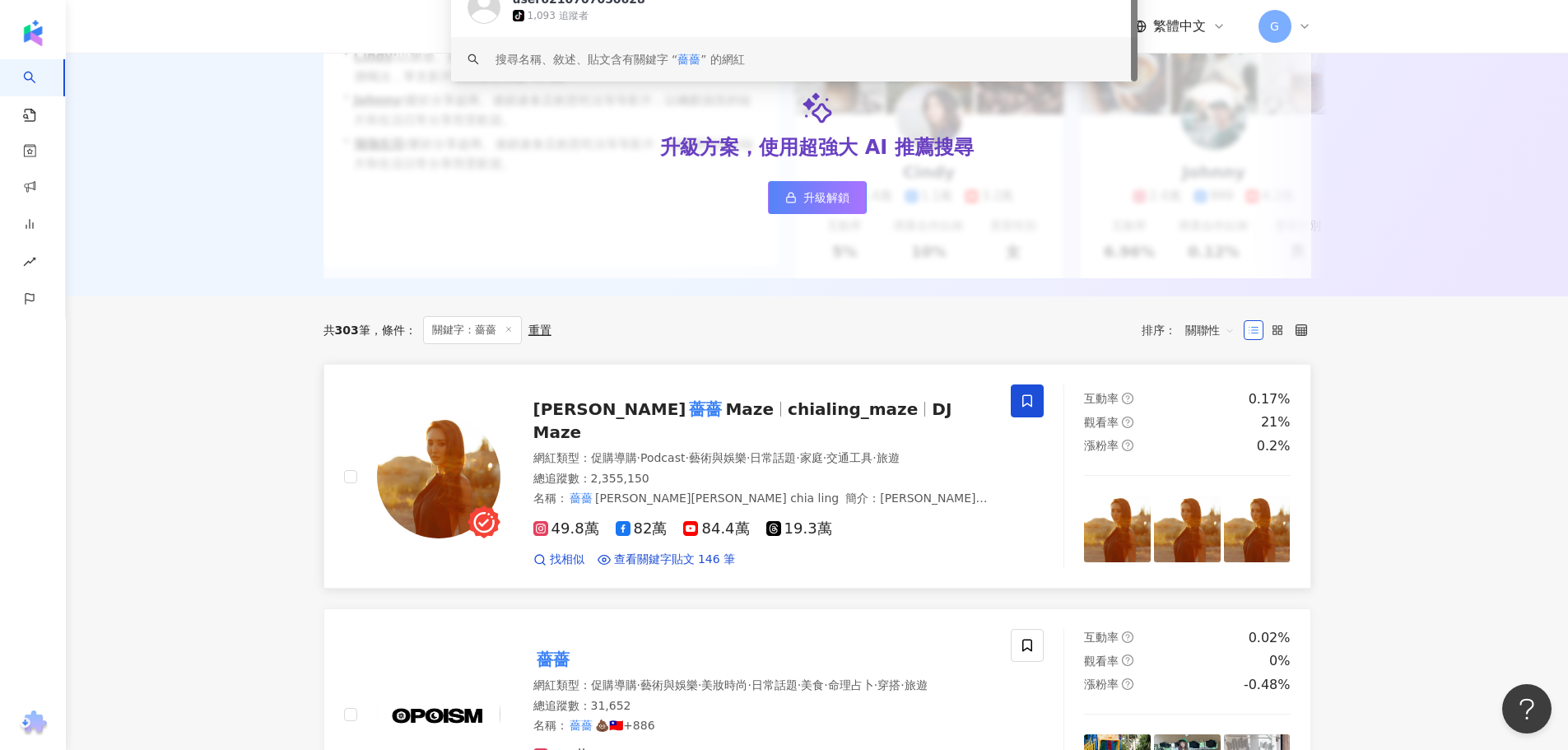
click at [901, 411] on div "林嘉凌 薔薔 Maze chialing_maze DJ Maze 網紅類型 ： 促購導購 · Podcast · 藝術與娛樂 · 日常話題 · 家庭 · 交…" at bounding box center [746, 476] width 491 height 183
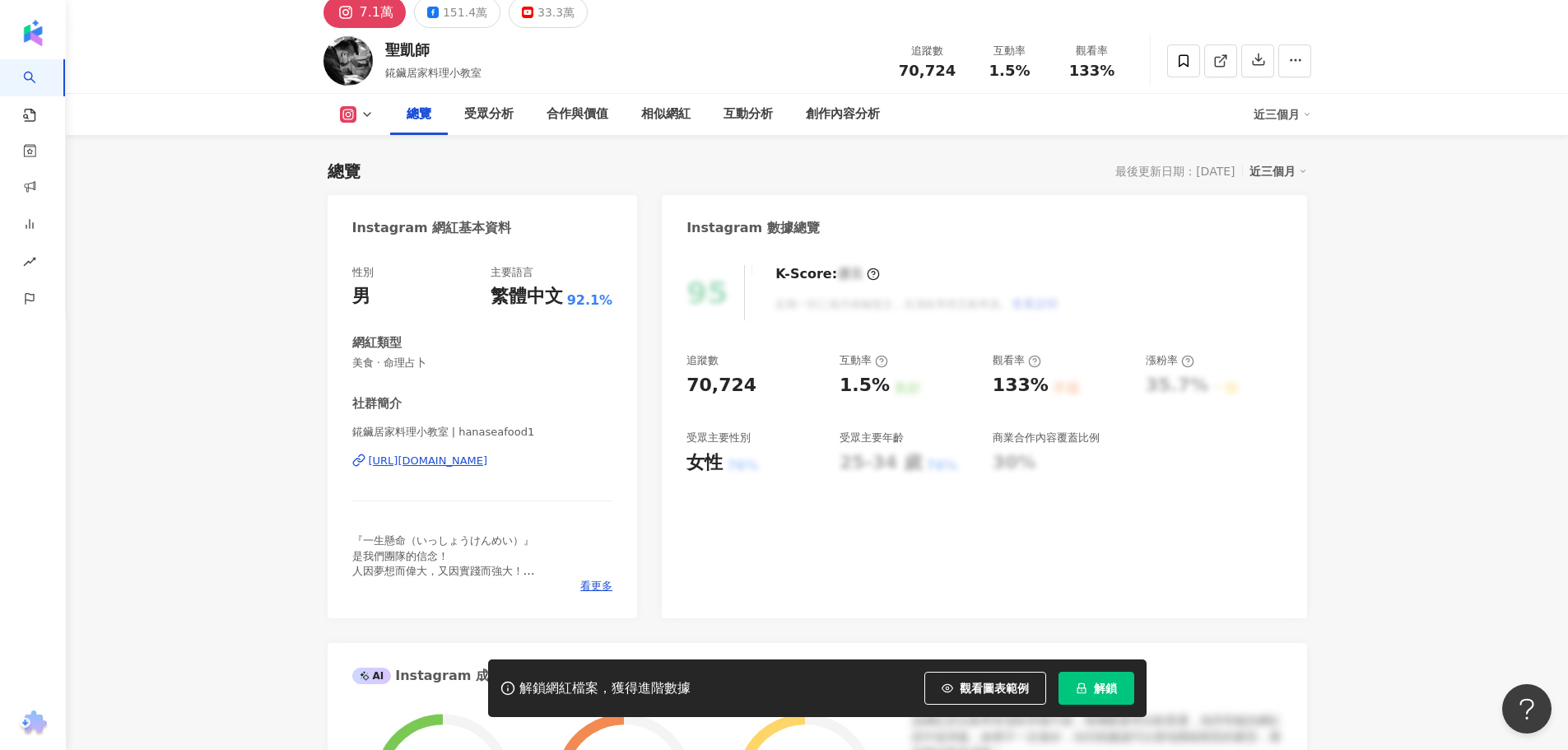
scroll to position [82, 0]
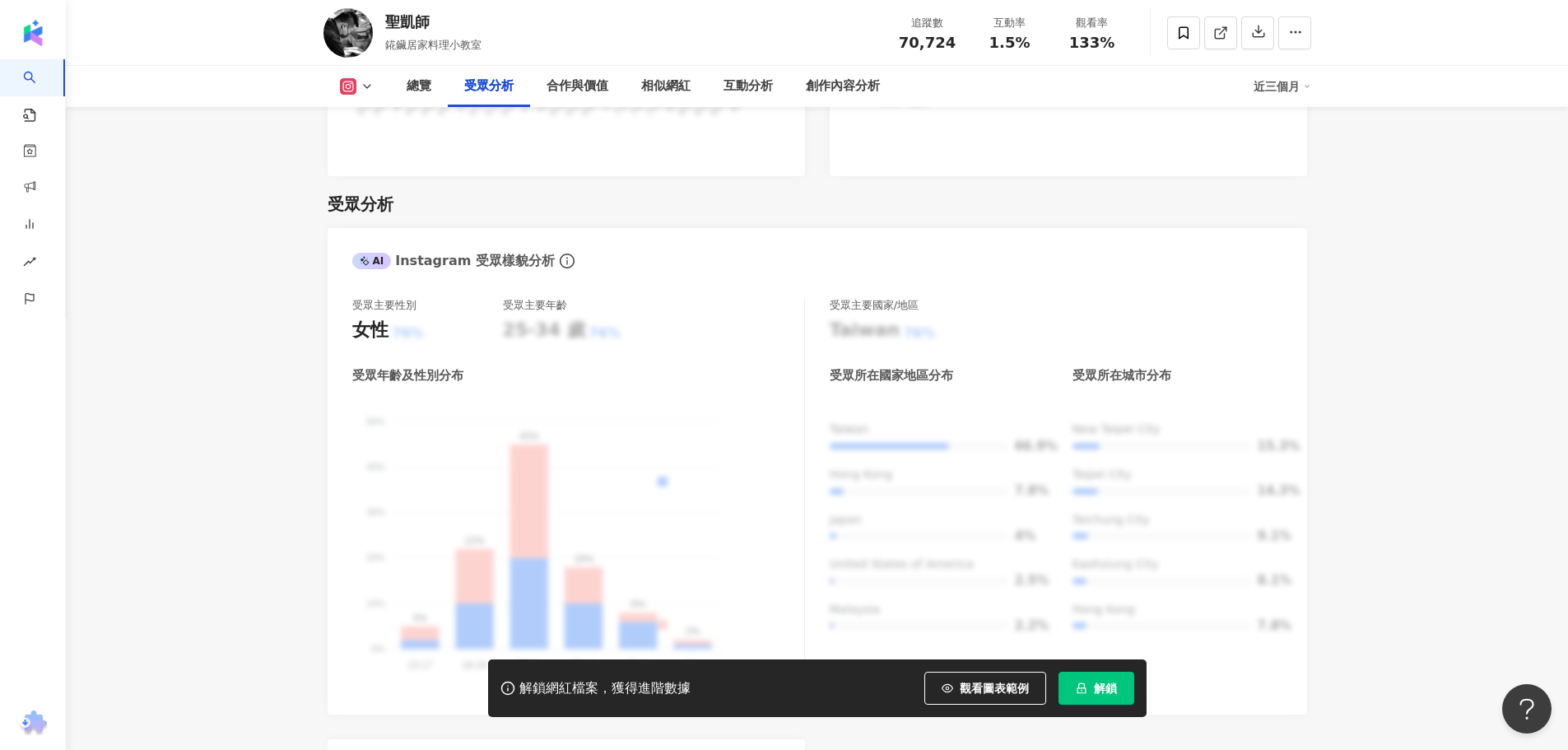
scroll to position [1399, 0]
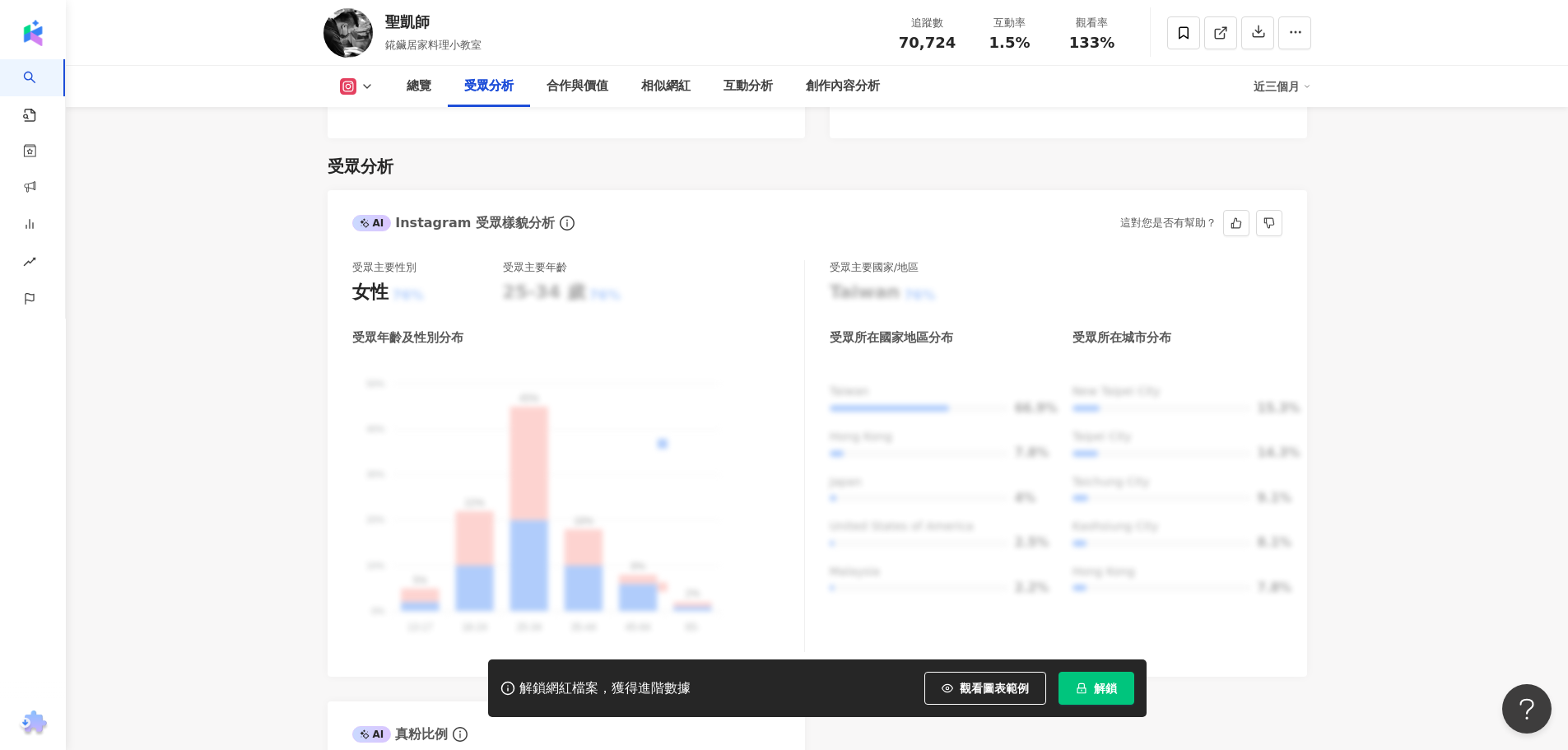
click at [554, 279] on div "25-34 歲" at bounding box center [543, 292] width 82 height 25
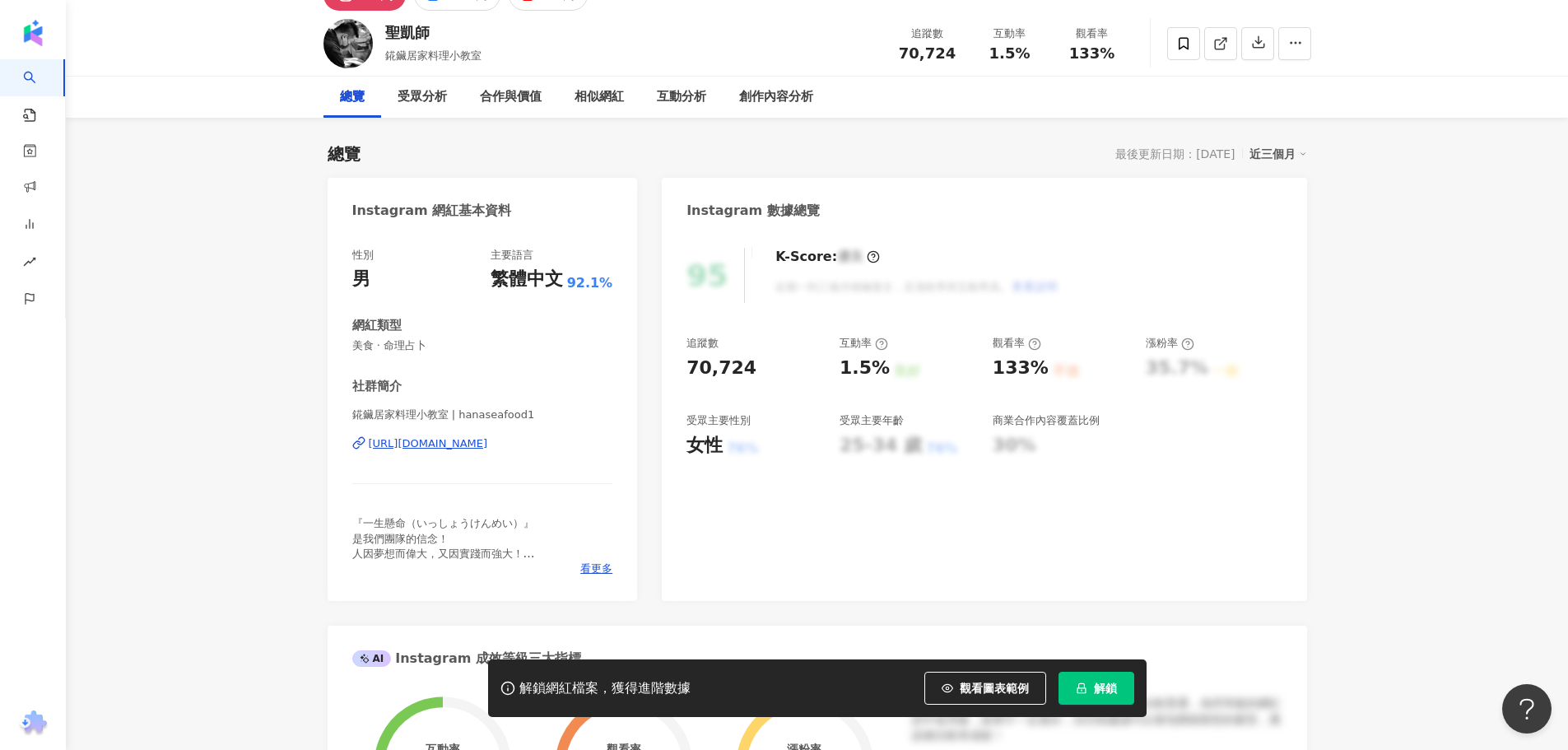
scroll to position [0, 0]
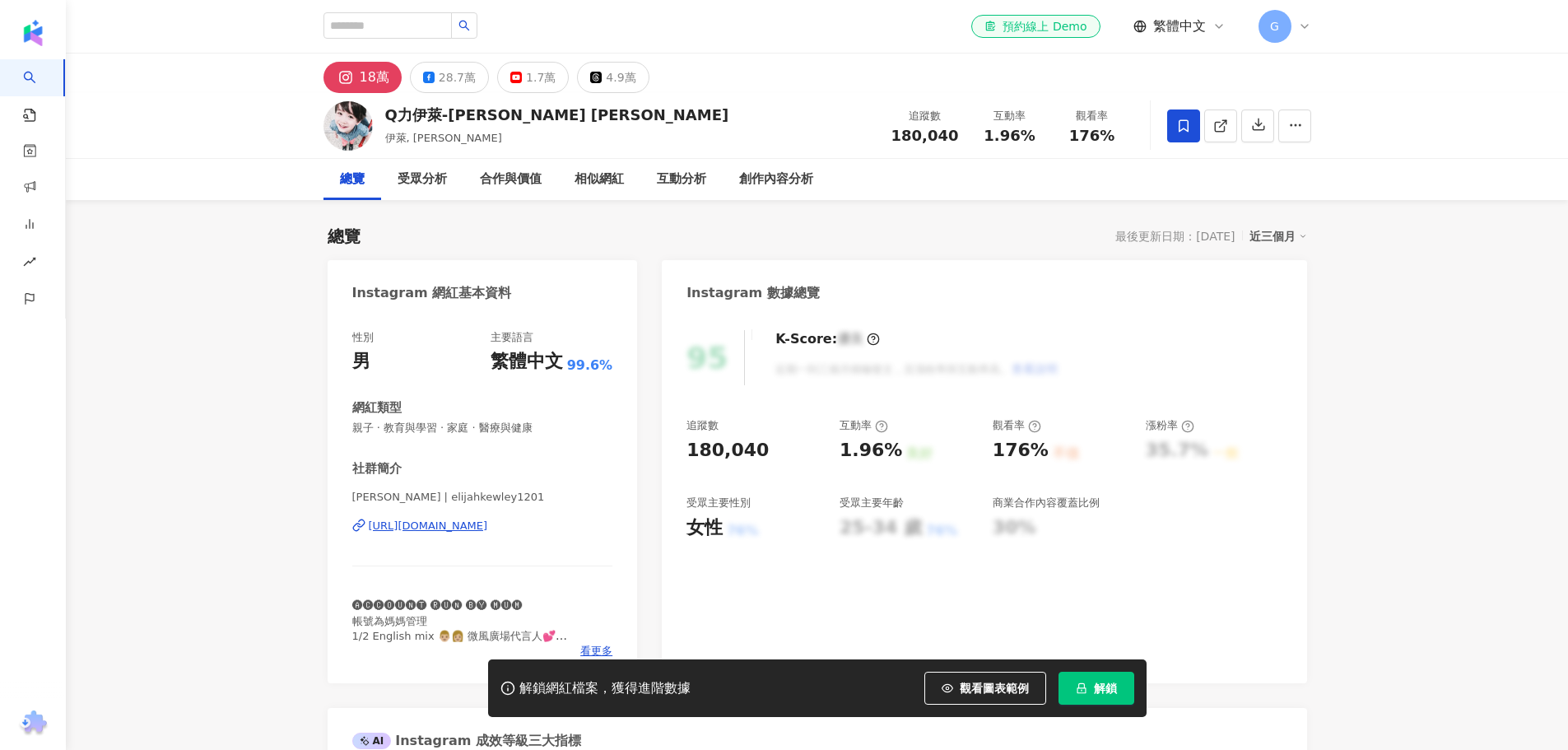
click at [1184, 127] on icon at bounding box center [1183, 125] width 15 height 15
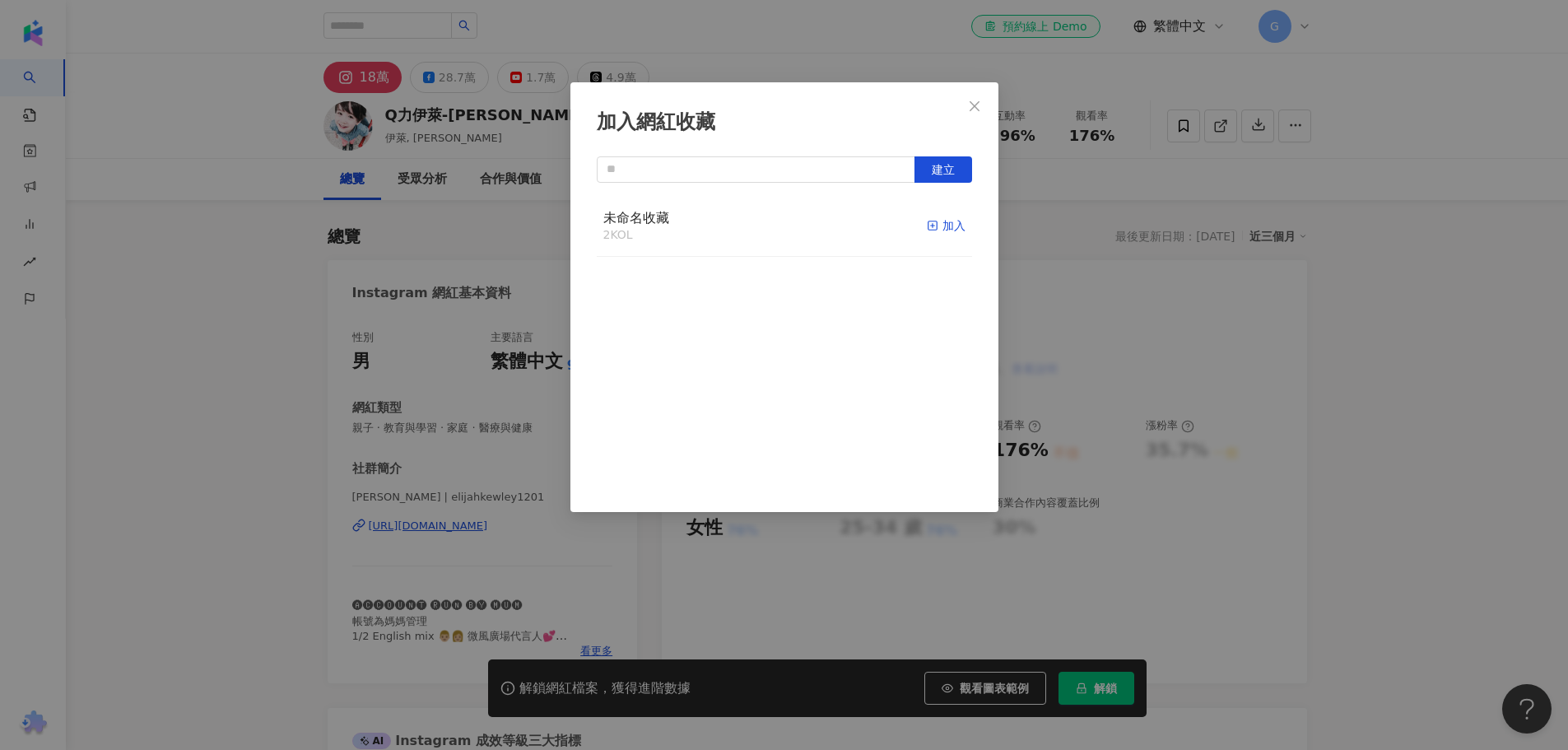
click at [936, 225] on div "加入" at bounding box center [945, 225] width 39 height 18
click at [974, 110] on icon "close" at bounding box center [974, 106] width 13 height 13
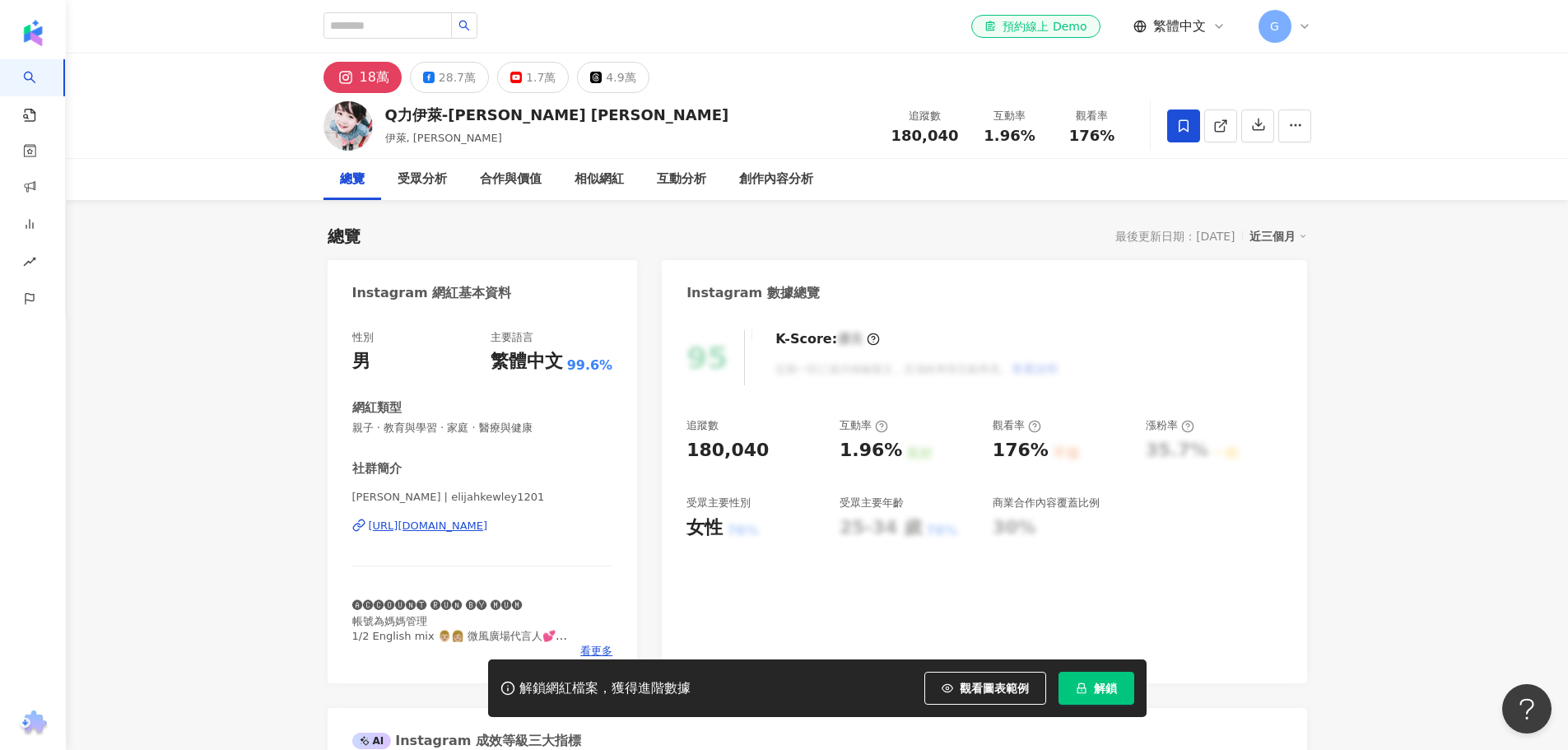
click at [1443, 350] on div "加入網紅收藏 建立 未命名收藏 3 KOL 已加入" at bounding box center [784, 375] width 1568 height 750
